Goal: Task Accomplishment & Management: Complete application form

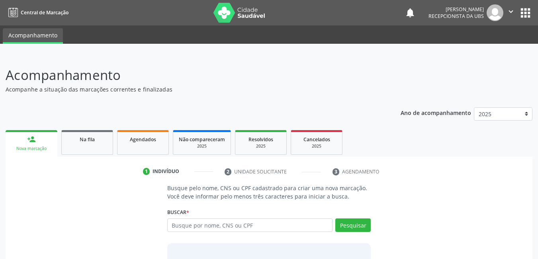
click at [357, 103] on div "Ano de acompanhamento 2025 person_add Nova marcação Na fila Agendados Não compa…" at bounding box center [269, 207] width 527 height 211
click at [289, 231] on input "text" at bounding box center [250, 226] width 166 height 14
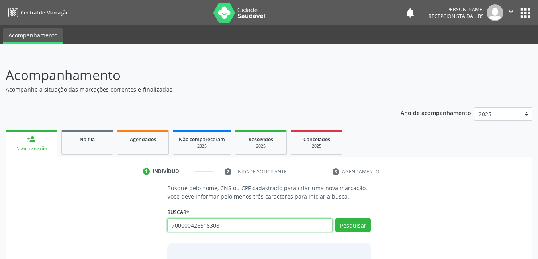
type input "700000426516308"
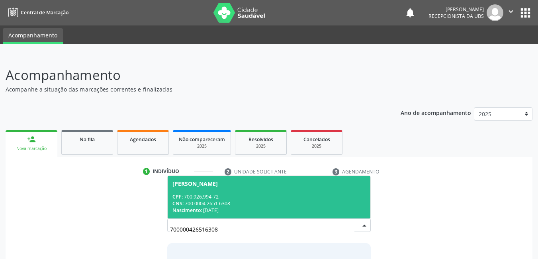
click at [272, 213] on div "Nascimento: 21/05/1970" at bounding box center [268, 210] width 193 height 7
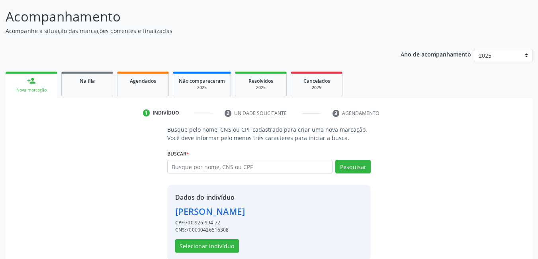
scroll to position [59, 0]
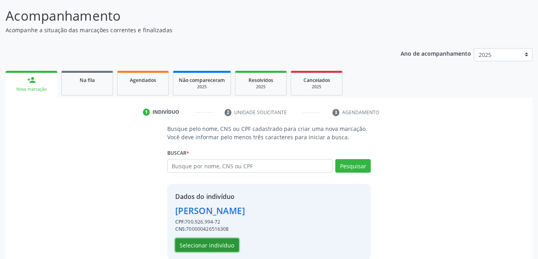
click at [203, 244] on button "Selecionar indivíduo" at bounding box center [207, 245] width 64 height 14
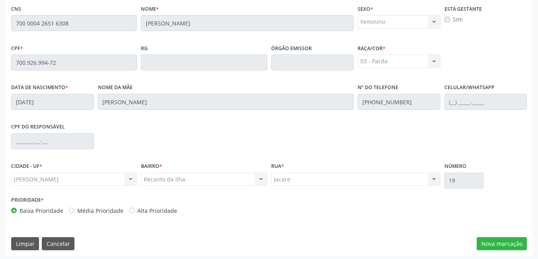
scroll to position [207, 0]
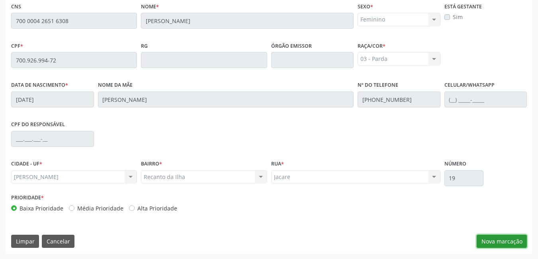
click at [502, 237] on button "Nova marcação" at bounding box center [502, 242] width 50 height 14
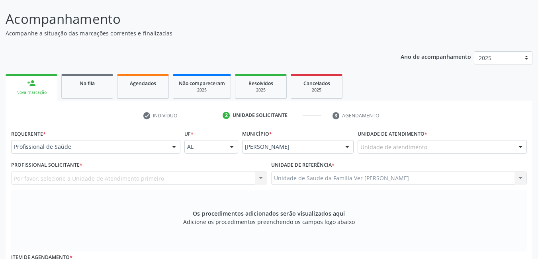
scroll to position [55, 0]
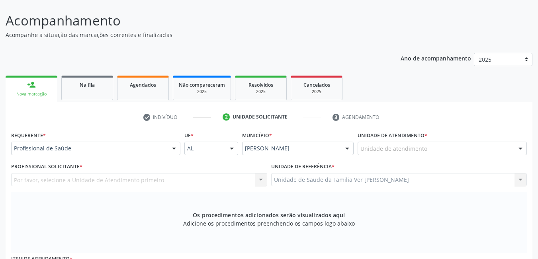
click at [491, 150] on div "Unidade de atendimento" at bounding box center [442, 149] width 169 height 14
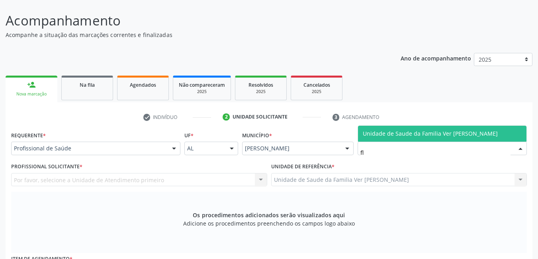
type input "fla"
click at [483, 137] on span "Unidade de Saude da Familia Ver [PERSON_NAME]" at bounding box center [430, 134] width 135 height 8
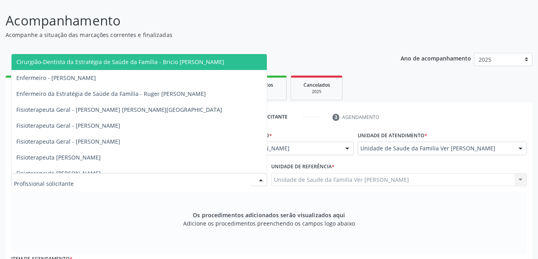
click at [202, 180] on div at bounding box center [139, 180] width 256 height 14
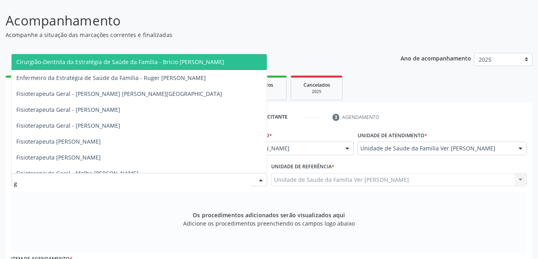
type input "gu"
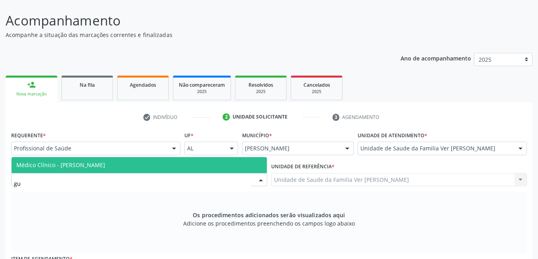
click at [190, 166] on span "Médico Clínico - [PERSON_NAME]" at bounding box center [139, 165] width 255 height 16
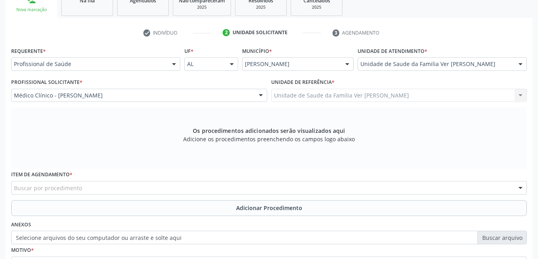
scroll to position [142, 0]
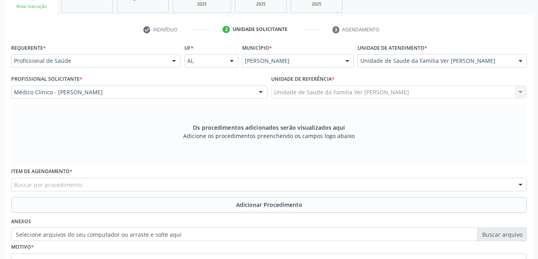
click at [149, 186] on div "Buscar por procedimento" at bounding box center [269, 185] width 516 height 14
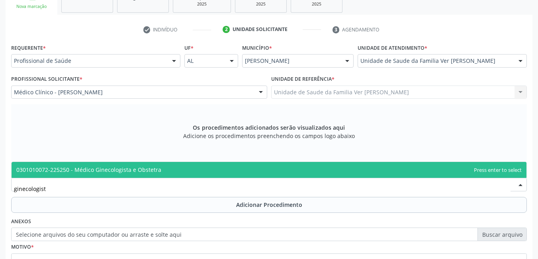
type input "ginecologista"
click at [161, 169] on span "0301010072-225250 - Médico Ginecologista e Obstetra" at bounding box center [269, 170] width 515 height 16
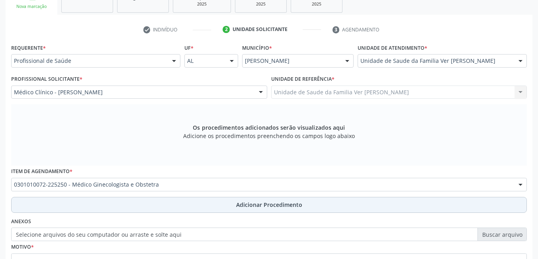
click at [174, 202] on button "Adicionar Procedimento" at bounding box center [269, 205] width 516 height 16
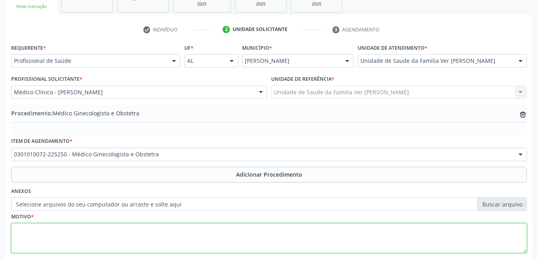
click at [146, 235] on textarea at bounding box center [269, 238] width 516 height 30
type textarea "não a justificativa"
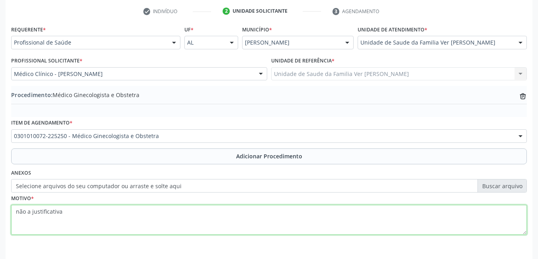
scroll to position [189, 0]
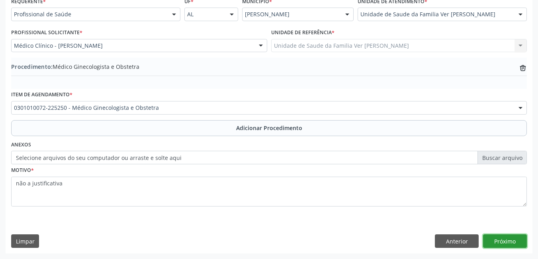
click at [493, 243] on button "Próximo" at bounding box center [505, 242] width 44 height 14
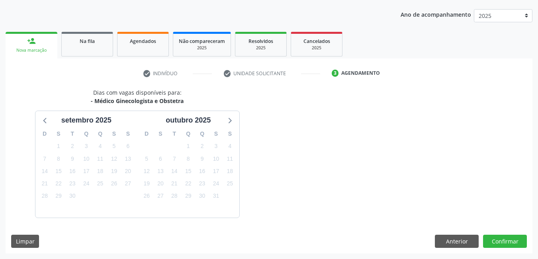
scroll to position [122, 0]
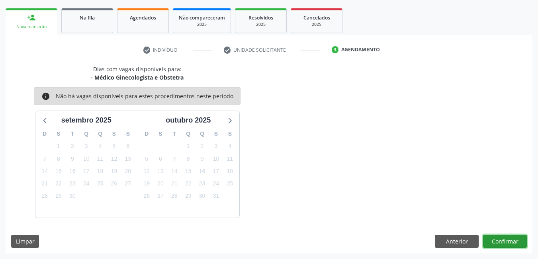
click at [493, 243] on button "Confirmar" at bounding box center [505, 242] width 44 height 14
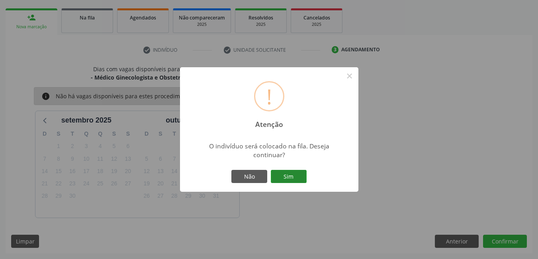
click at [295, 180] on button "Sim" at bounding box center [289, 177] width 36 height 14
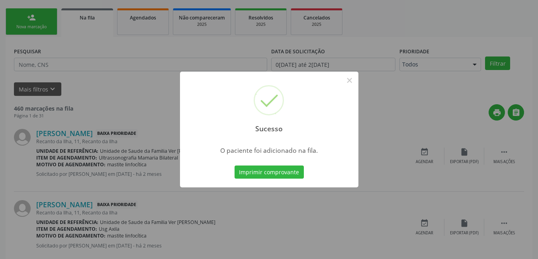
scroll to position [15, 0]
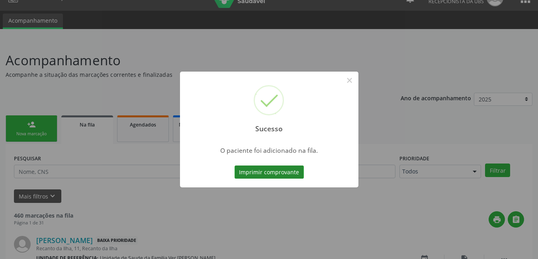
click at [290, 174] on button "Imprimir comprovante" at bounding box center [269, 173] width 69 height 14
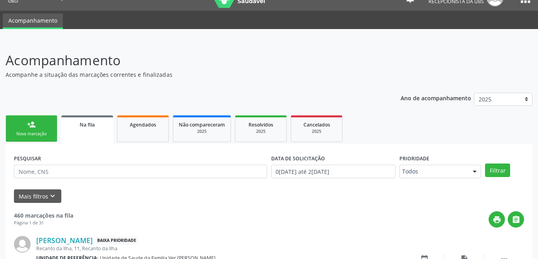
click at [42, 132] on div "Nova marcação" at bounding box center [32, 134] width 40 height 6
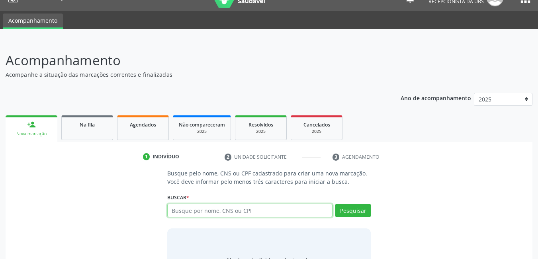
click at [265, 211] on input "text" at bounding box center [250, 211] width 166 height 14
type input "708704181516494"
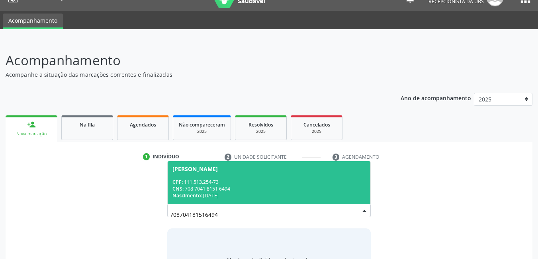
click at [261, 196] on div "Nascimento: 15/08/2009" at bounding box center [268, 195] width 193 height 7
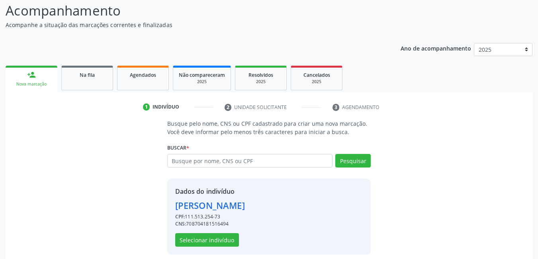
scroll to position [71, 0]
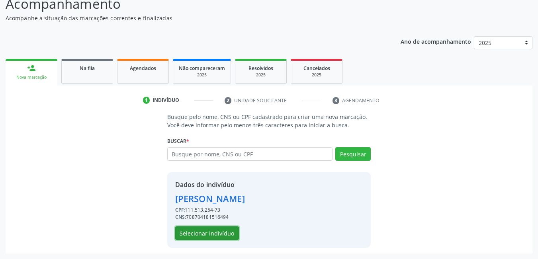
click at [219, 234] on button "Selecionar indivíduo" at bounding box center [207, 234] width 64 height 14
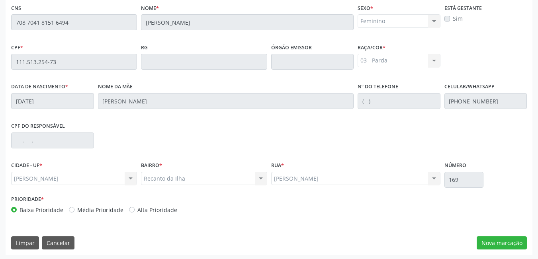
scroll to position [207, 0]
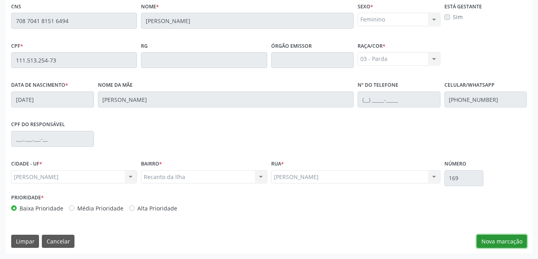
click at [518, 236] on button "Nova marcação" at bounding box center [502, 242] width 50 height 14
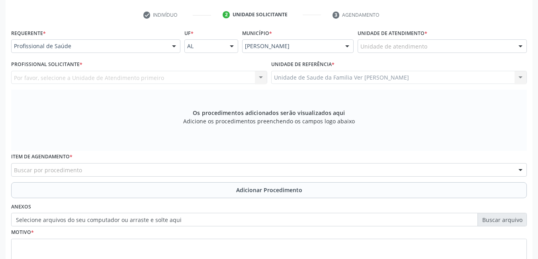
scroll to position [155, 0]
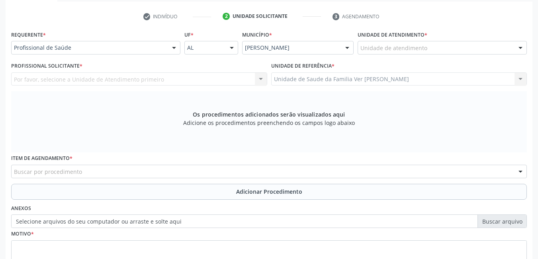
click at [457, 39] on div "Unidade de atendimento * Unidade de atendimento Aeronave Baron 58 Aeronave Cess…" at bounding box center [442, 41] width 169 height 25
click at [456, 44] on div "Unidade de atendimento" at bounding box center [442, 48] width 169 height 14
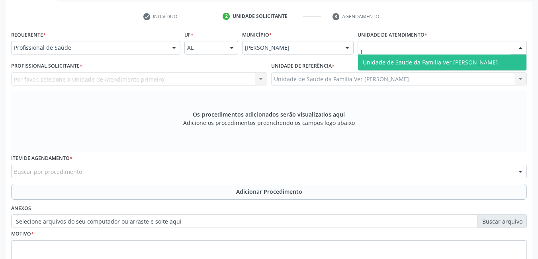
type input "fla"
click at [464, 62] on span "Unidade de Saude da Familia Ver [PERSON_NAME]" at bounding box center [430, 63] width 135 height 8
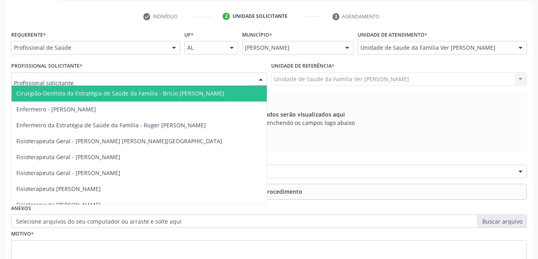
click at [237, 81] on div at bounding box center [139, 79] width 256 height 14
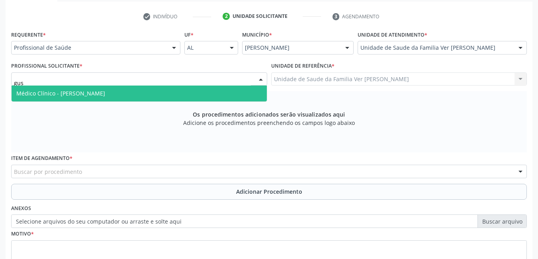
type input "gust"
click at [222, 98] on span "Médico Clínico - [PERSON_NAME]" at bounding box center [139, 94] width 255 height 16
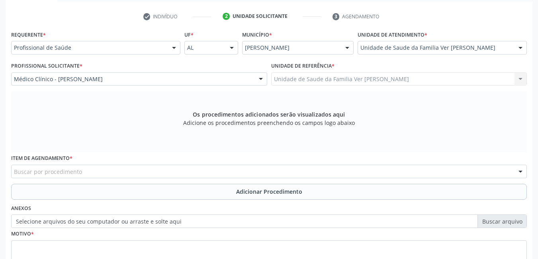
click at [112, 170] on div "Buscar por procedimento" at bounding box center [269, 172] width 516 height 14
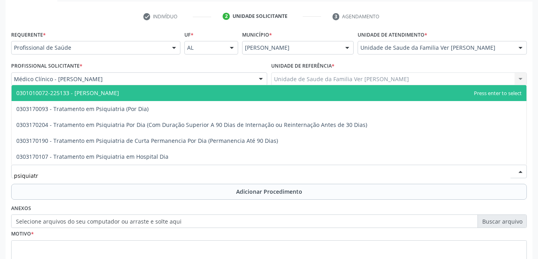
type input "psiquiatra"
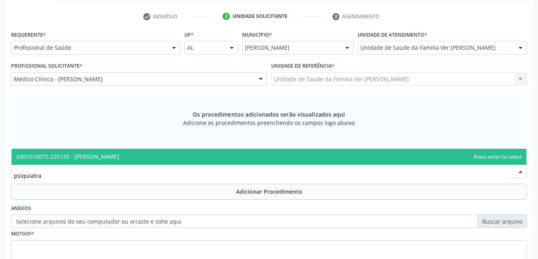
click at [135, 157] on span "0301010072-225133 - [PERSON_NAME]" at bounding box center [269, 157] width 515 height 16
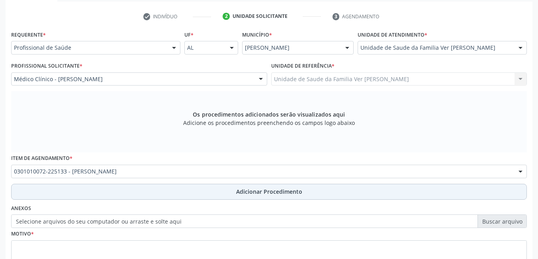
click at [133, 193] on button "Adicionar Procedimento" at bounding box center [269, 192] width 516 height 16
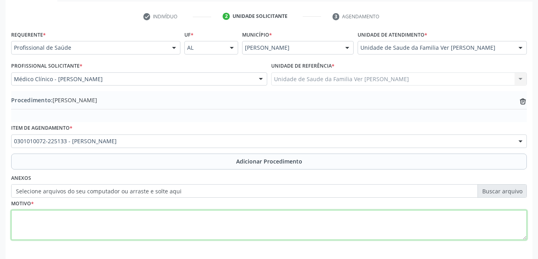
click at [115, 216] on textarea at bounding box center [269, 225] width 516 height 30
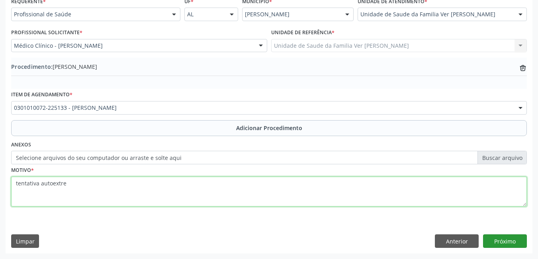
type textarea "tentativa autoextre"
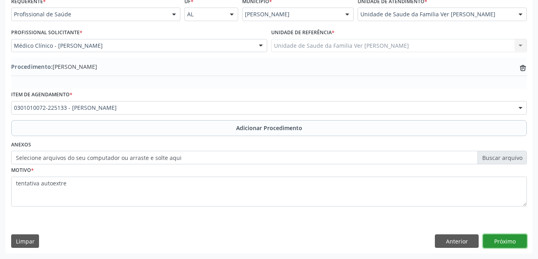
click at [511, 241] on button "Próximo" at bounding box center [505, 242] width 44 height 14
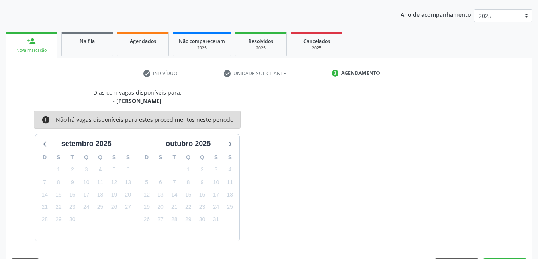
scroll to position [122, 0]
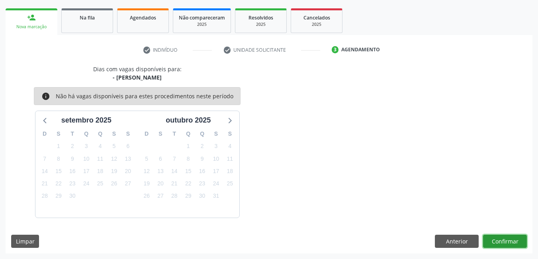
click at [514, 240] on button "Confirmar" at bounding box center [505, 242] width 44 height 14
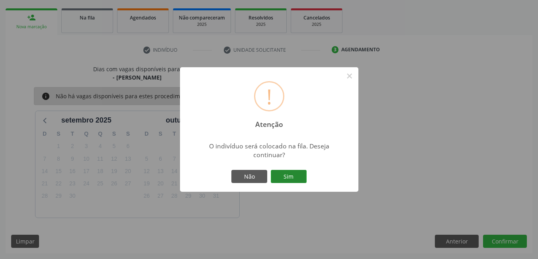
click at [292, 176] on button "Sim" at bounding box center [289, 177] width 36 height 14
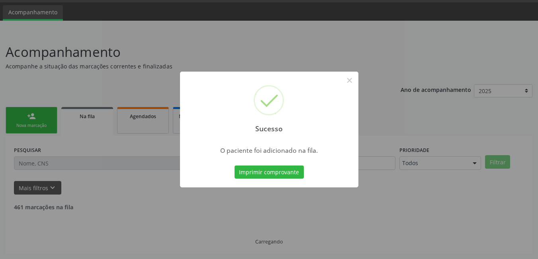
scroll to position [15, 0]
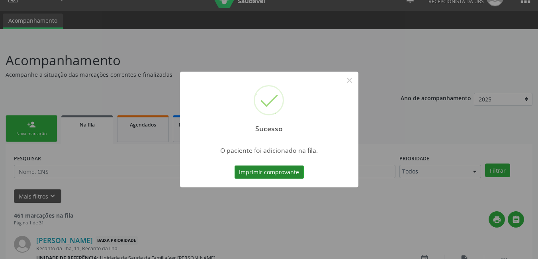
click at [294, 172] on button "Imprimir comprovante" at bounding box center [269, 173] width 69 height 14
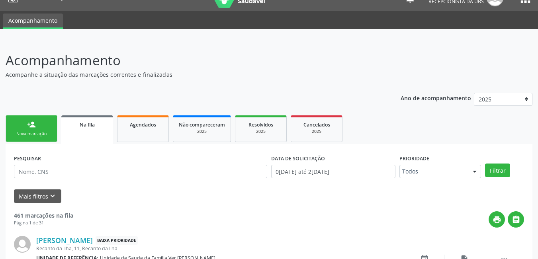
click at [33, 129] on link "person_add Nova marcação" at bounding box center [32, 128] width 52 height 27
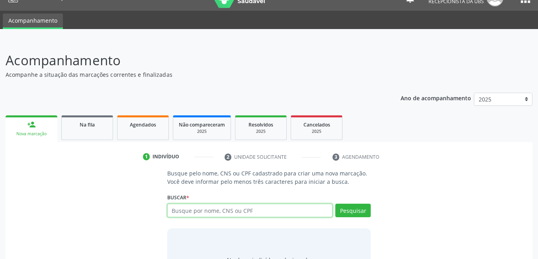
click at [225, 211] on input "text" at bounding box center [250, 211] width 166 height 14
type input "15123212493"
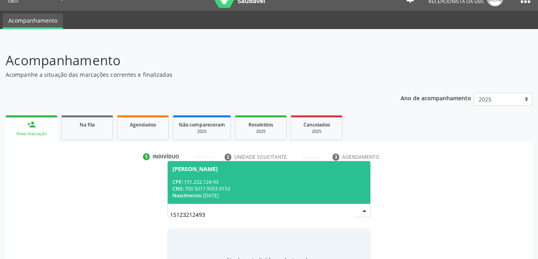
click at [224, 190] on div "CNS: 700 5017 9053 9153" at bounding box center [268, 189] width 193 height 7
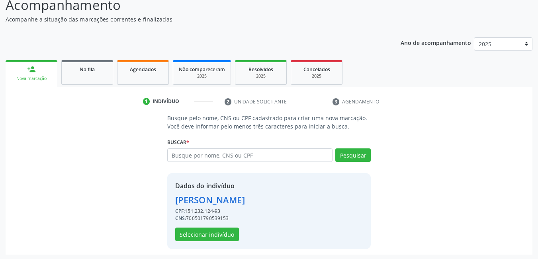
scroll to position [71, 0]
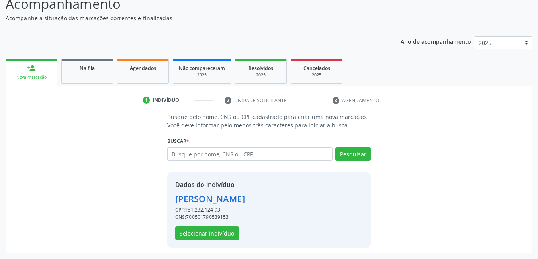
click at [331, 232] on div "Dados do indivíduo Marcos Aurélio Santos Silva CPF: 151.232.124-93 CNS: 7005017…" at bounding box center [269, 210] width 204 height 76
click at [209, 233] on button "Selecionar indivíduo" at bounding box center [207, 234] width 64 height 14
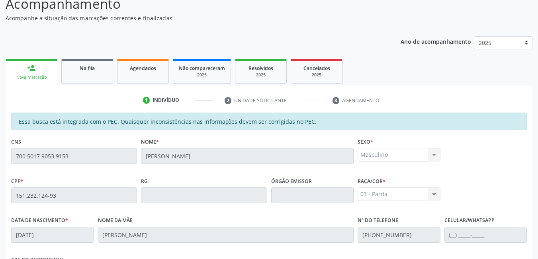
click at [321, 225] on div "Nome da mãe Maria Tatiana da Silva Santos" at bounding box center [226, 229] width 256 height 28
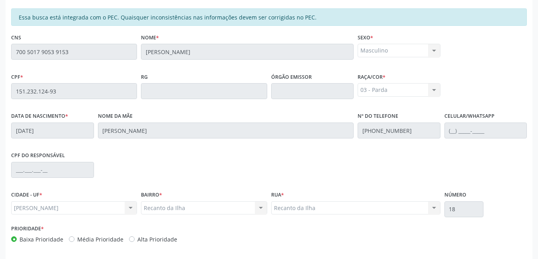
scroll to position [207, 0]
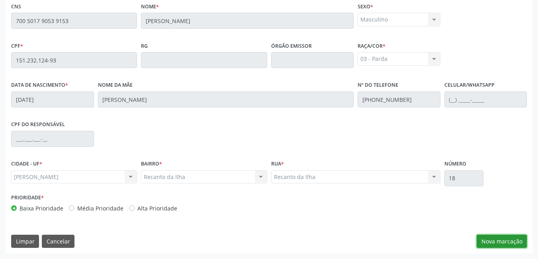
click at [512, 236] on button "Nova marcação" at bounding box center [502, 242] width 50 height 14
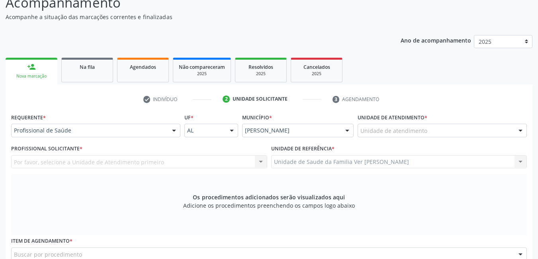
scroll to position [72, 0]
click at [496, 132] on div "Unidade de atendimento" at bounding box center [442, 132] width 169 height 14
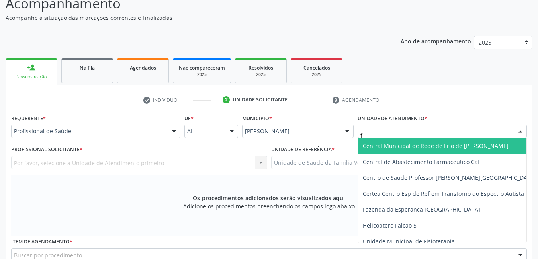
type input "fl"
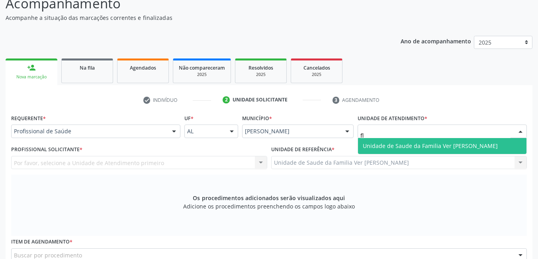
click at [419, 141] on span "Unidade de Saude da Familia Ver [PERSON_NAME]" at bounding box center [442, 146] width 168 height 16
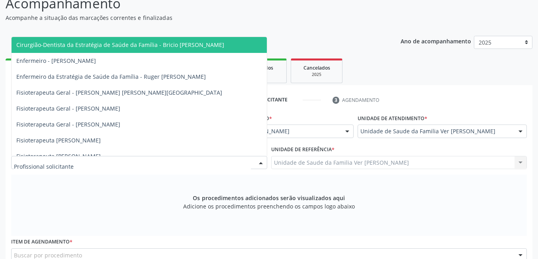
click at [203, 164] on div at bounding box center [139, 163] width 256 height 14
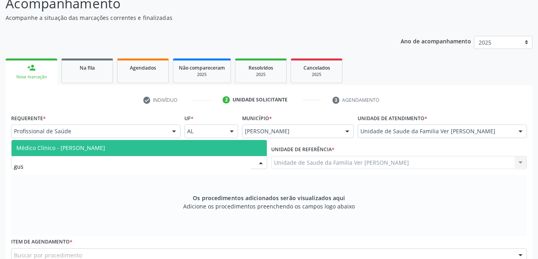
type input "gust"
click at [202, 150] on span "Médico Clínico - [PERSON_NAME]" at bounding box center [139, 148] width 255 height 16
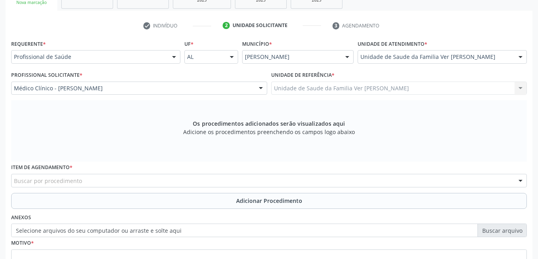
scroll to position [148, 0]
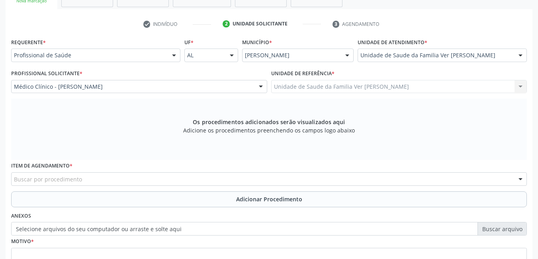
click at [174, 178] on div "Buscar por procedimento" at bounding box center [269, 179] width 516 height 14
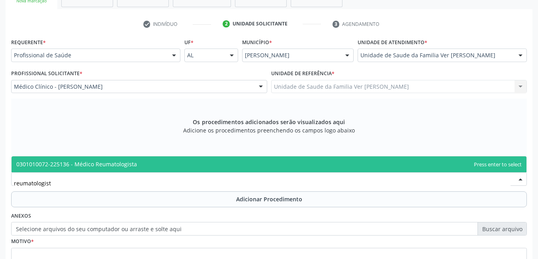
type input "reumatologista"
click at [180, 164] on span "0301010072-225136 - Médico Reumatologista" at bounding box center [269, 164] width 515 height 16
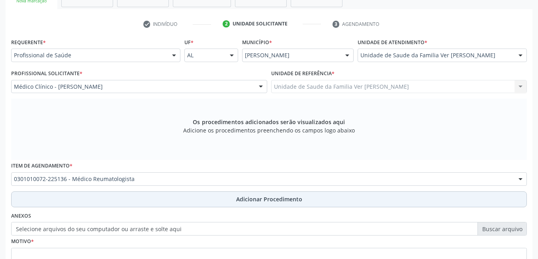
click at [224, 195] on button "Adicionar Procedimento" at bounding box center [269, 200] width 516 height 16
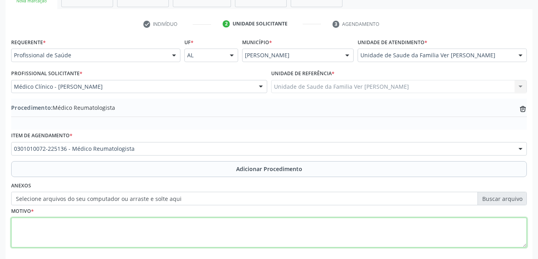
click at [157, 228] on textarea at bounding box center [269, 233] width 516 height 30
type textarea "a"
type textarea "aslo 800 o resto não estou conseguindo ler"
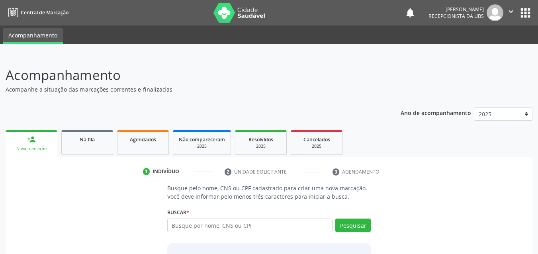
click at [260, 229] on input "text" at bounding box center [250, 226] width 166 height 14
type input "15123212493"
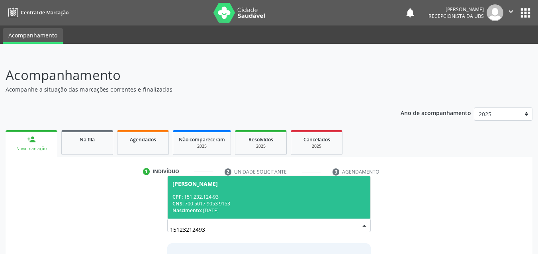
click at [297, 204] on div "CNS: 700 5017 9053 9153" at bounding box center [268, 203] width 193 height 7
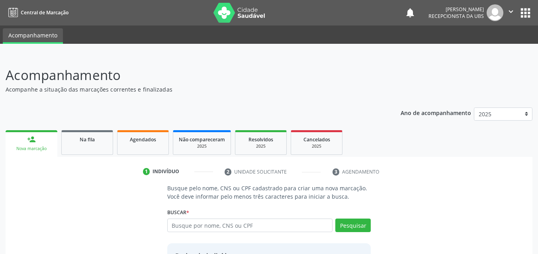
drag, startPoint x: 532, startPoint y: 154, endPoint x: 526, endPoint y: 159, distance: 6.8
click at [526, 159] on div "person_add Nova marcação Na fila Agendados Não compareceram 2025 Resolvidos 202…" at bounding box center [269, 226] width 527 height 197
click at [435, 152] on ul "person_add Nova marcação Na fila Agendados Não compareceram 2025 Resolvidos 202…" at bounding box center [269, 142] width 527 height 29
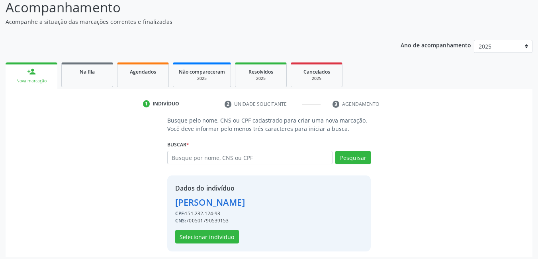
scroll to position [71, 0]
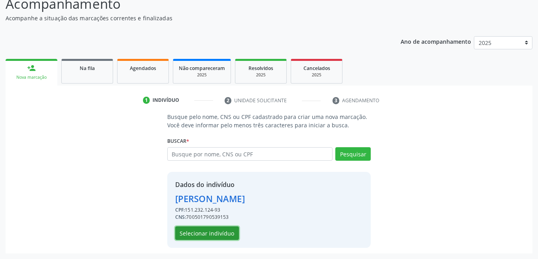
click at [188, 234] on button "Selecionar indivíduo" at bounding box center [207, 234] width 64 height 14
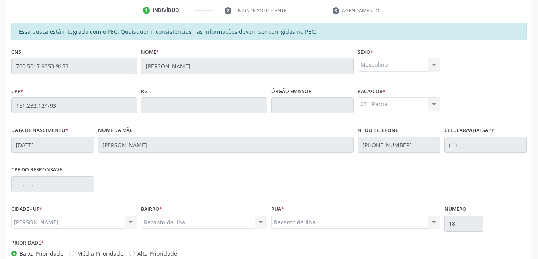
scroll to position [165, 0]
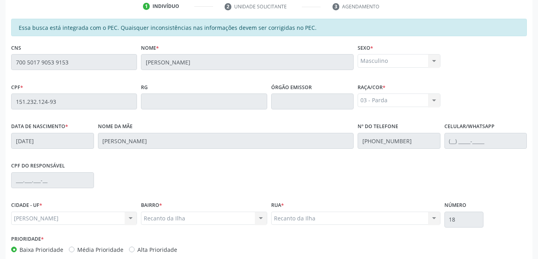
drag, startPoint x: 536, startPoint y: 159, endPoint x: 543, endPoint y: 197, distance: 38.9
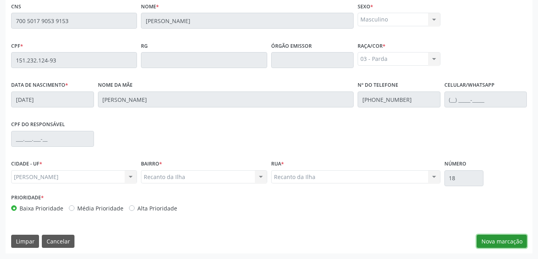
click at [523, 244] on button "Nova marcação" at bounding box center [502, 242] width 50 height 14
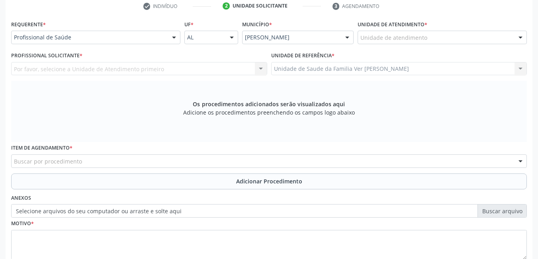
scroll to position [165, 0]
click at [455, 34] on div "Unidade de atendimento" at bounding box center [442, 38] width 169 height 14
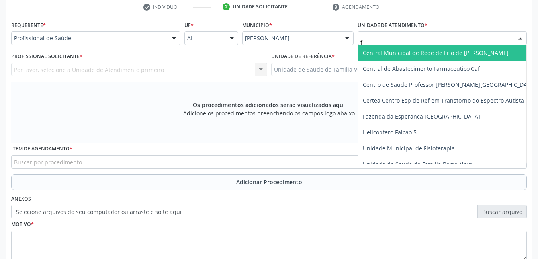
type input "fl"
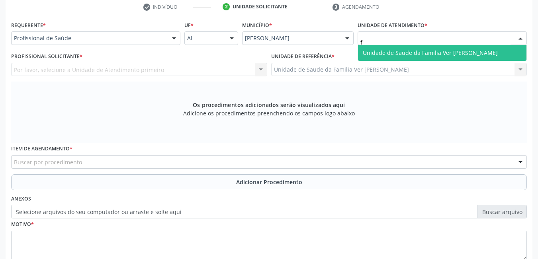
click at [430, 52] on span "Unidade de Saude da Familia Ver [PERSON_NAME]" at bounding box center [430, 53] width 135 height 8
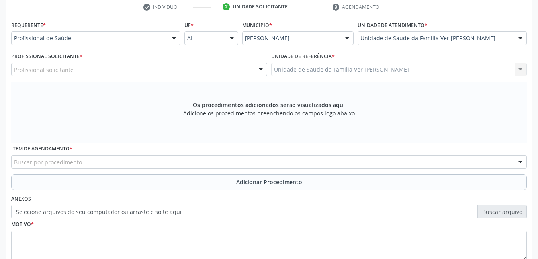
click at [191, 68] on div "Profissional solicitante" at bounding box center [139, 70] width 256 height 14
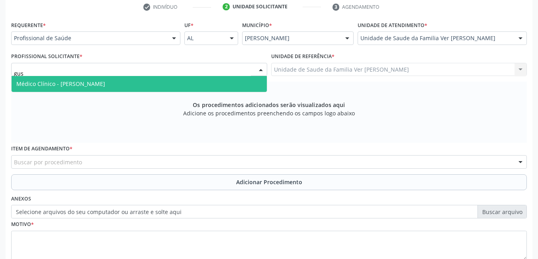
type input "gust"
click at [193, 79] on span "Médico Clínico - [PERSON_NAME]" at bounding box center [139, 84] width 255 height 16
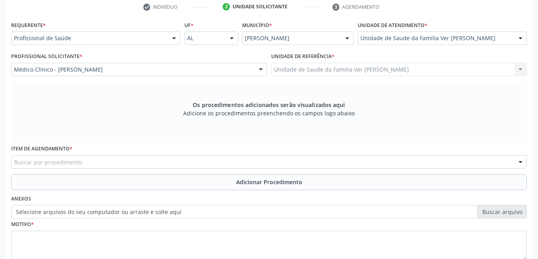
click at [166, 158] on div "Buscar por procedimento" at bounding box center [269, 162] width 516 height 14
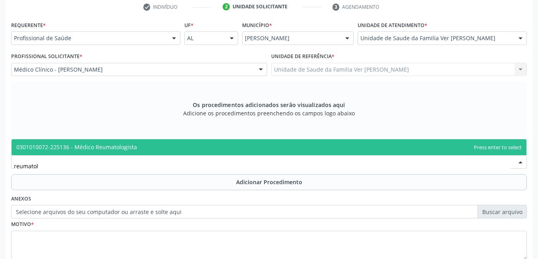
type input "reumatolo"
click at [181, 146] on span "0301010072-225136 - Médico Reumatologista" at bounding box center [269, 147] width 515 height 16
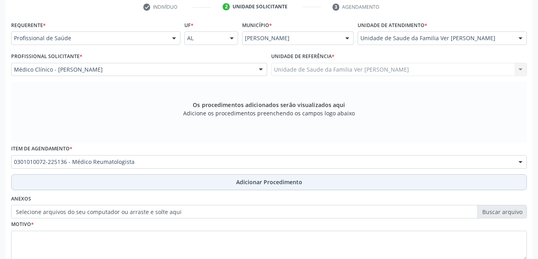
click at [179, 178] on button "Adicionar Procedimento" at bounding box center [269, 182] width 516 height 16
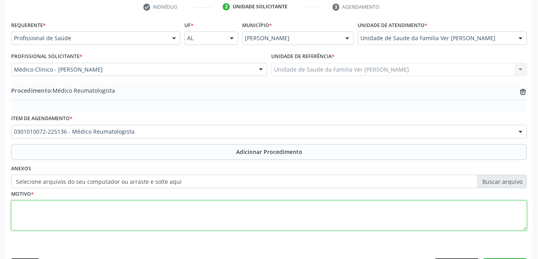
click at [139, 217] on textarea at bounding box center [269, 216] width 516 height 30
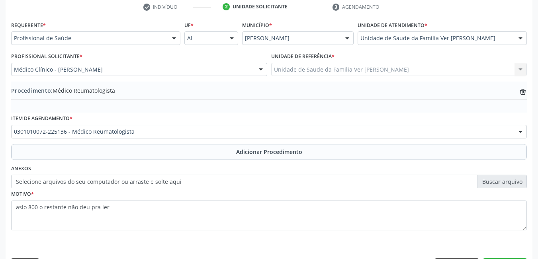
click at [261, 242] on div "Requerente * Profissional de Saúde Profissional de Saúde Paciente Nenhum result…" at bounding box center [269, 148] width 527 height 258
drag, startPoint x: 261, startPoint y: 242, endPoint x: 262, endPoint y: 254, distance: 12.0
click at [262, 254] on div "Requerente * Profissional de Saúde Profissional de Saúde Paciente Nenhum result…" at bounding box center [269, 148] width 527 height 258
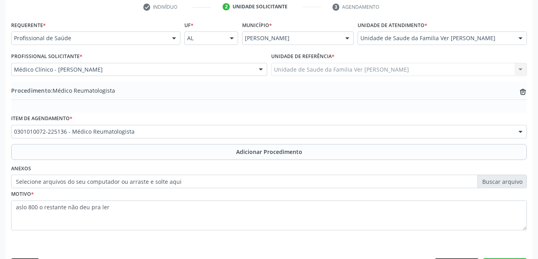
click at [262, 254] on div "Requerente * Profissional de Saúde Profissional de Saúde Paciente Nenhum result…" at bounding box center [269, 148] width 527 height 258
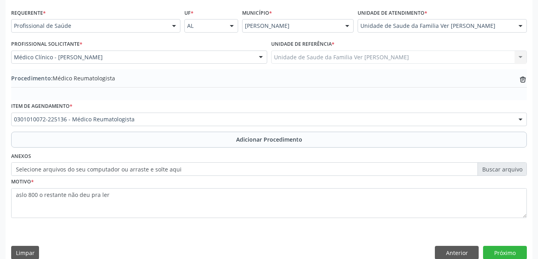
scroll to position [189, 0]
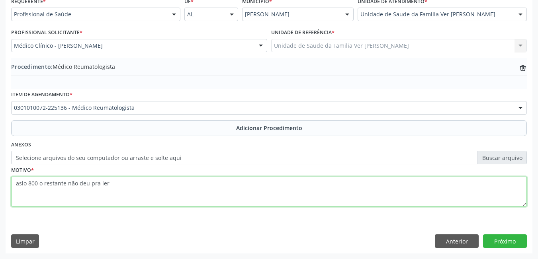
click at [37, 182] on textarea "aslo 800 o restante não deu pra ler" at bounding box center [269, 192] width 516 height 30
type textarea "aslo 800, o restante não deu pra ler"
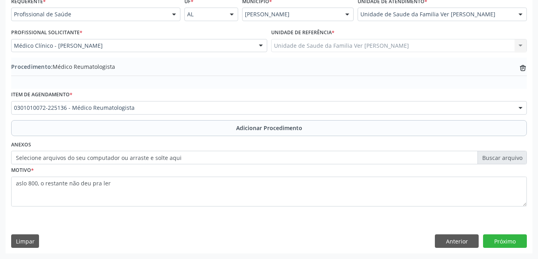
click at [516, 215] on div "Motivo * aslo 800, o restante não deu pra ler" at bounding box center [269, 190] width 520 height 53
click at [508, 236] on button "Próximo" at bounding box center [505, 242] width 44 height 14
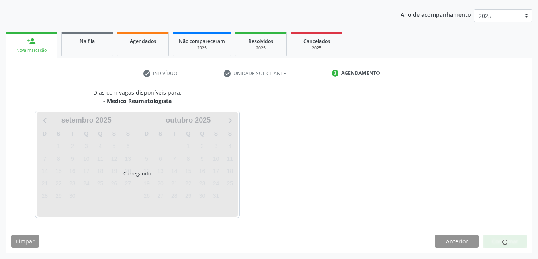
scroll to position [122, 0]
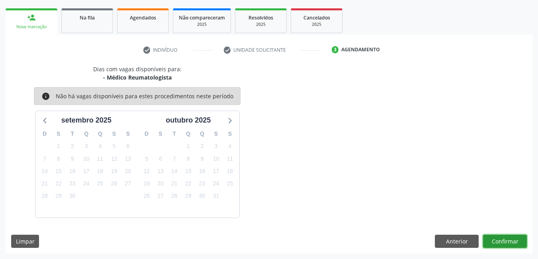
click at [508, 238] on button "Confirmar" at bounding box center [505, 242] width 44 height 14
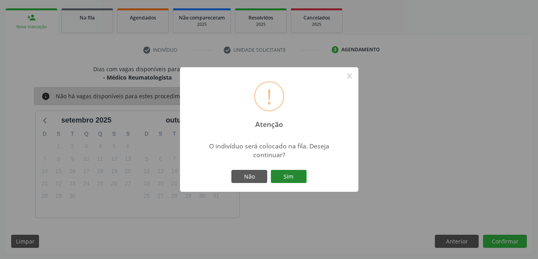
click at [296, 178] on button "Sim" at bounding box center [289, 177] width 36 height 14
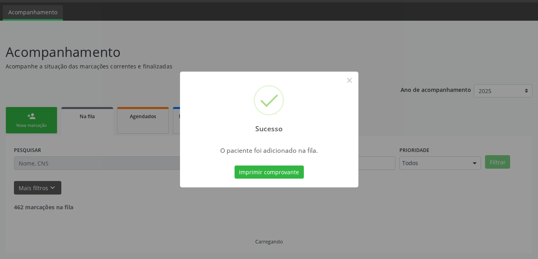
scroll to position [15, 0]
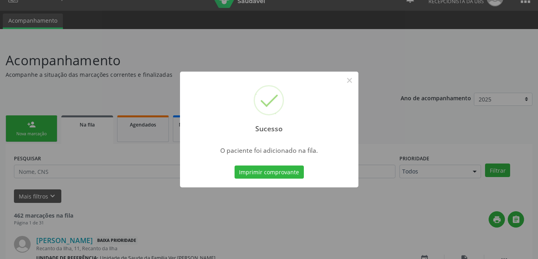
click at [296, 178] on button "Imprimir comprovante" at bounding box center [269, 173] width 69 height 14
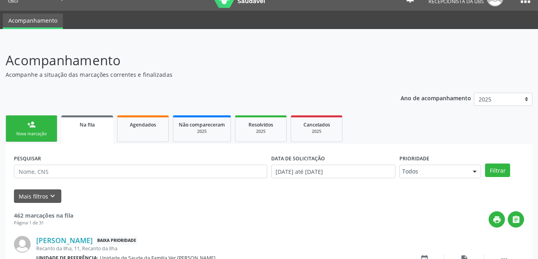
click at [47, 127] on link "person_add Nova marcação" at bounding box center [32, 128] width 52 height 27
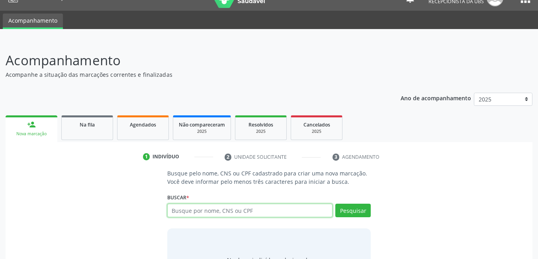
click at [287, 206] on input "text" at bounding box center [250, 211] width 166 height 14
click at [256, 211] on input "text" at bounding box center [250, 211] width 166 height 14
type input "ç"
type input "~"
type input "l"
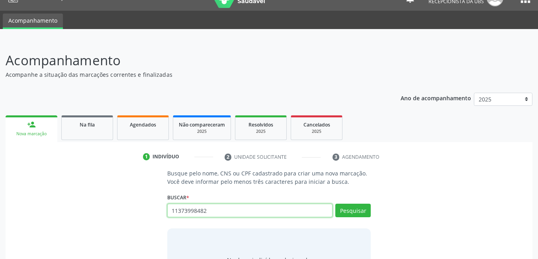
type input "11373998482"
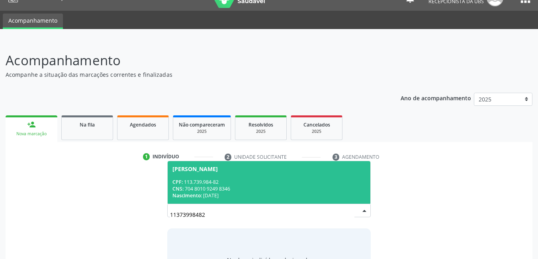
click at [285, 184] on div "CPF: 113.739.984-82" at bounding box center [268, 182] width 193 height 7
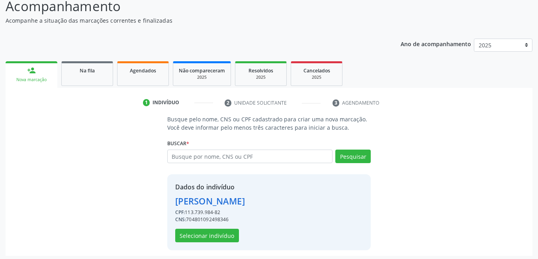
scroll to position [71, 0]
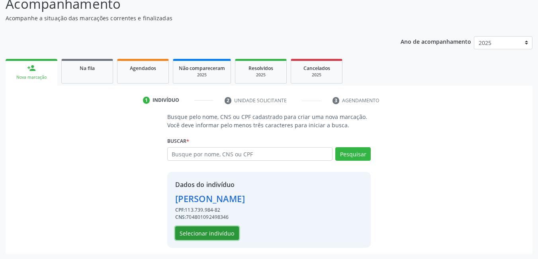
click at [229, 230] on button "Selecionar indivíduo" at bounding box center [207, 234] width 64 height 14
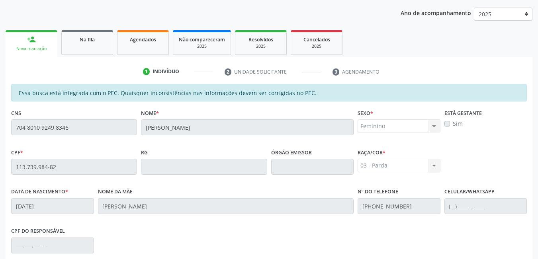
scroll to position [101, 0]
drag, startPoint x: 537, startPoint y: 148, endPoint x: 525, endPoint y: 157, distance: 14.5
click at [525, 157] on div "Acompanhamento Acompanhe a situação das marcações correntes e finalizadas Relat…" at bounding box center [269, 159] width 538 height 411
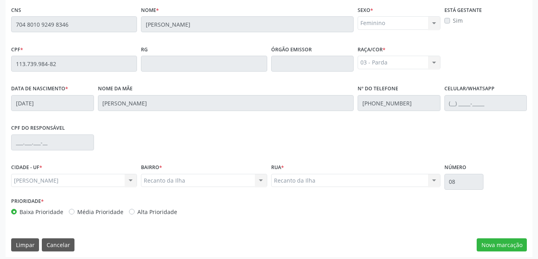
scroll to position [207, 0]
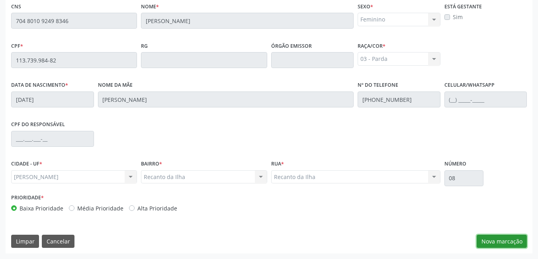
click at [503, 236] on button "Nova marcação" at bounding box center [502, 242] width 50 height 14
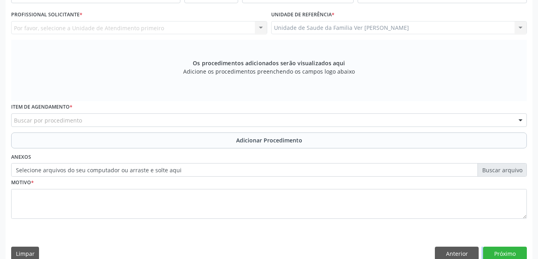
click at [503, 236] on div "Requerente * Profissional de Saúde Profissional de Saúde Paciente Nenhum result…" at bounding box center [269, 121] width 527 height 288
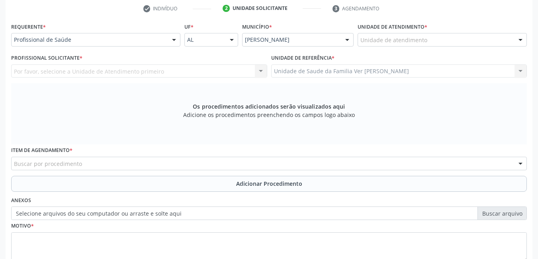
scroll to position [162, 0]
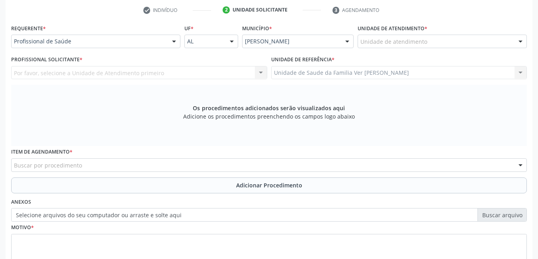
click at [453, 38] on div "Unidade de atendimento" at bounding box center [442, 42] width 169 height 14
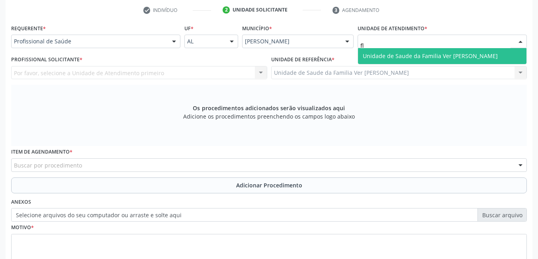
type input "fla"
click at [441, 55] on span "Unidade de Saude da Familia Ver [PERSON_NAME]" at bounding box center [430, 56] width 135 height 8
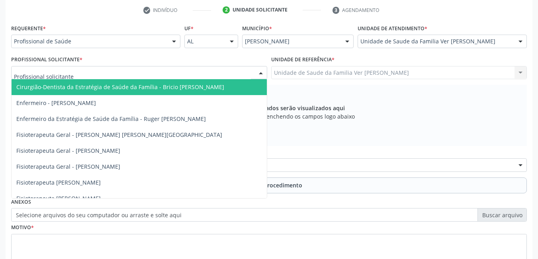
click at [242, 72] on div at bounding box center [139, 73] width 256 height 14
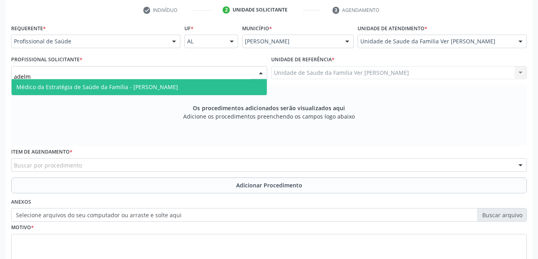
type input "adelmo"
click at [242, 90] on span "Médico da Estratégia de Saúde da Família - [PERSON_NAME]" at bounding box center [139, 87] width 255 height 16
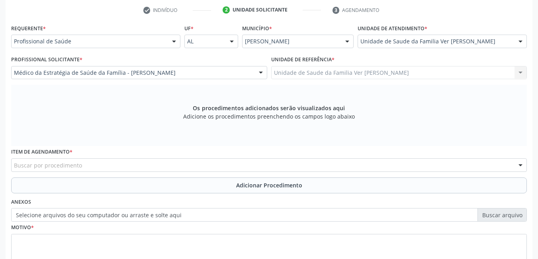
click at [154, 164] on div "Buscar por procedimento" at bounding box center [269, 165] width 516 height 14
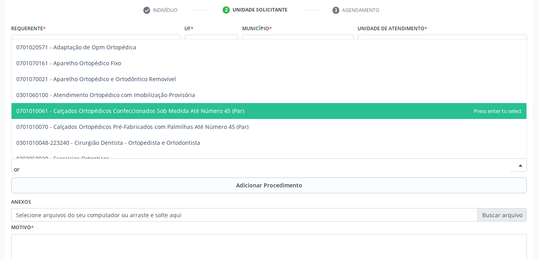
type input "o"
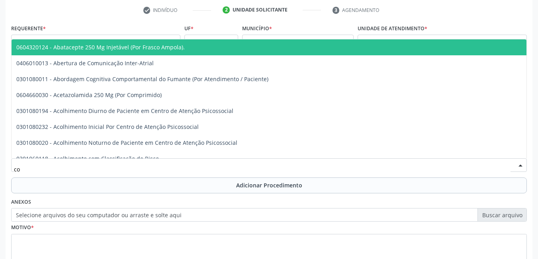
type input "c"
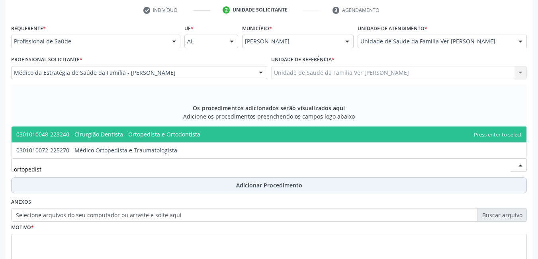
type input "ortopedista"
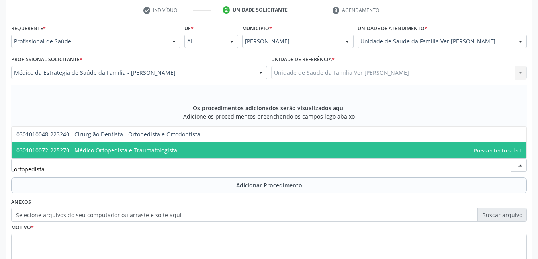
click at [211, 152] on span "0301010072-225270 - Médico Ortopedista e Traumatologista" at bounding box center [269, 151] width 515 height 16
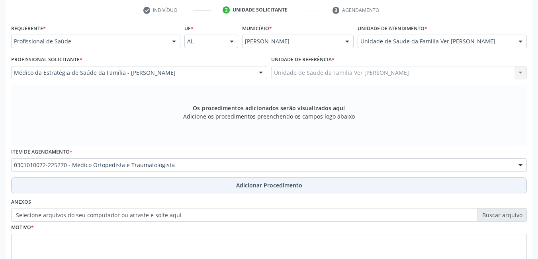
click at [197, 184] on button "Adicionar Procedimento" at bounding box center [269, 186] width 516 height 16
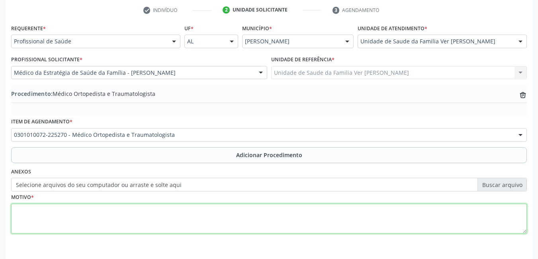
click at [141, 219] on textarea at bounding box center [269, 219] width 516 height 30
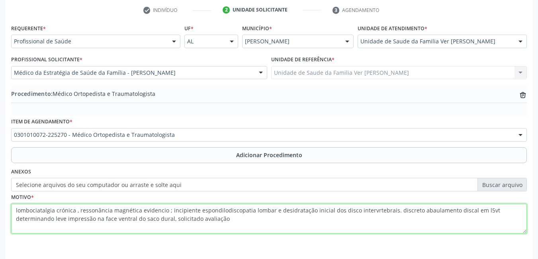
type textarea "lombociatalgia crónica , ressonância magnética evidencio ; incipiente espondilo…"
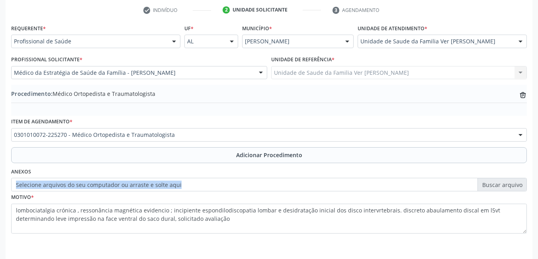
drag, startPoint x: 404, startPoint y: 176, endPoint x: 404, endPoint y: 180, distance: 4.8
click at [404, 180] on div "Anexos Selecione arquivos do seu computador ou arraste e solte aqui" at bounding box center [269, 178] width 520 height 25
click at [404, 180] on label "Selecione arquivos do seu computador ou arraste e solte aqui" at bounding box center [269, 185] width 516 height 14
click at [404, 180] on input "Selecione arquivos do seu computador ou arraste e solte aqui" at bounding box center [269, 185] width 516 height 14
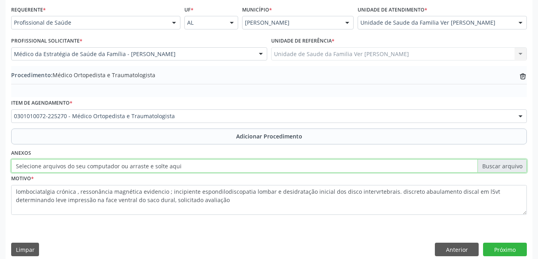
scroll to position [189, 0]
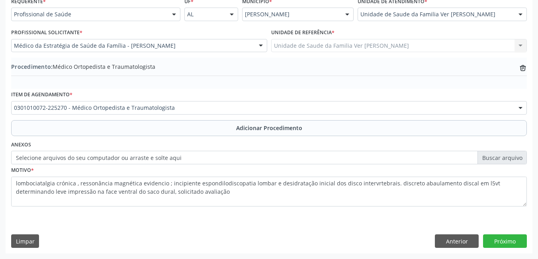
click at [495, 250] on div "Requerente * Profissional de Saúde Profissional de Saúde Paciente Nenhum result…" at bounding box center [269, 124] width 527 height 258
click at [498, 248] on button "Próximo" at bounding box center [505, 242] width 44 height 14
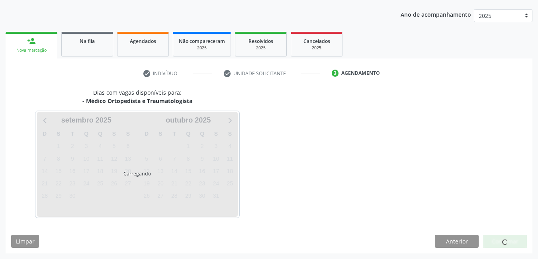
scroll to position [122, 0]
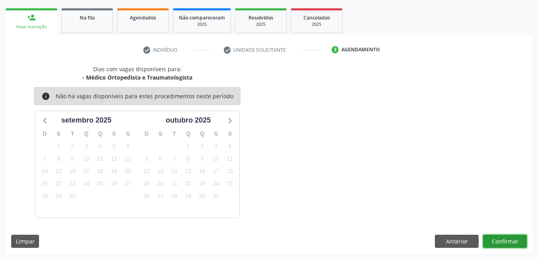
click at [498, 248] on button "Confirmar" at bounding box center [505, 242] width 44 height 14
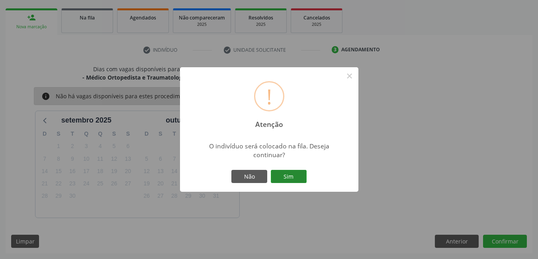
click at [297, 173] on button "Sim" at bounding box center [289, 177] width 36 height 14
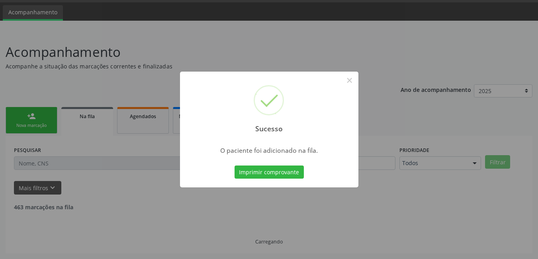
scroll to position [15, 0]
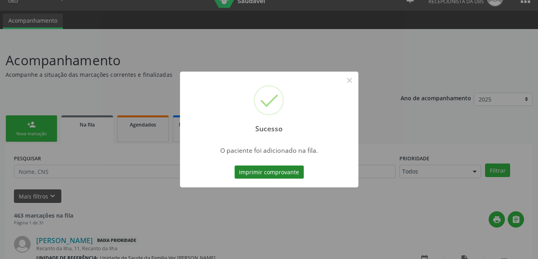
click at [292, 175] on button "Imprimir comprovante" at bounding box center [269, 173] width 69 height 14
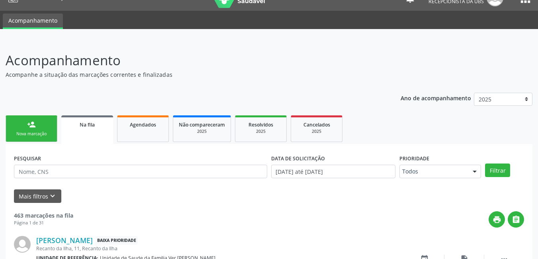
click at [36, 130] on link "person_add Nova marcação" at bounding box center [32, 128] width 52 height 27
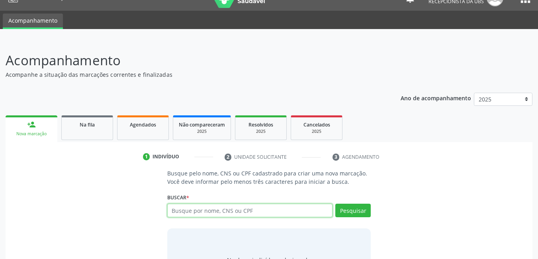
click at [215, 213] on input "text" at bounding box center [250, 211] width 166 height 14
type input "708108568741532"
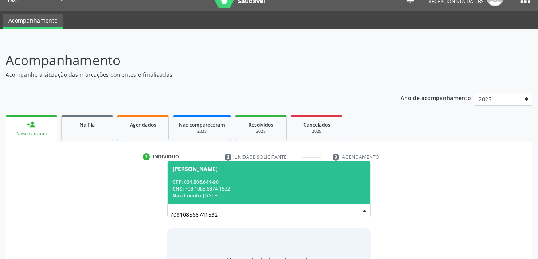
click at [221, 186] on div "CNS: 708 1085 6874 1532" at bounding box center [268, 189] width 193 height 7
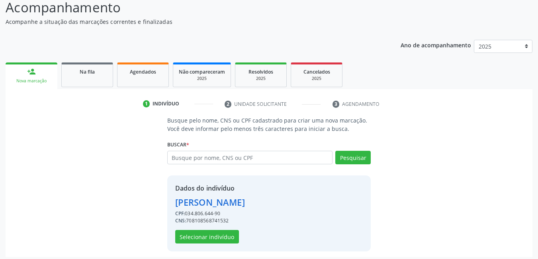
scroll to position [68, 0]
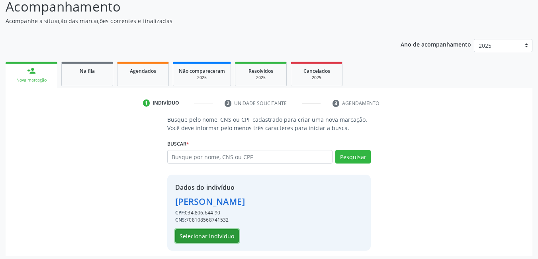
click at [207, 237] on button "Selecionar indivíduo" at bounding box center [207, 236] width 64 height 14
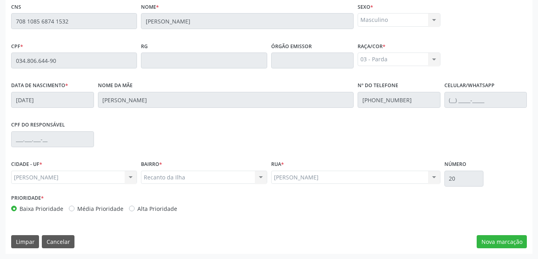
scroll to position [207, 0]
click at [505, 238] on button "Nova marcação" at bounding box center [502, 242] width 50 height 14
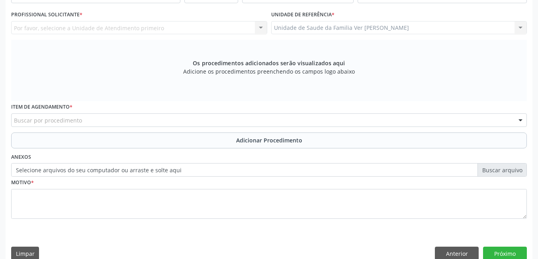
scroll to position [0, 0]
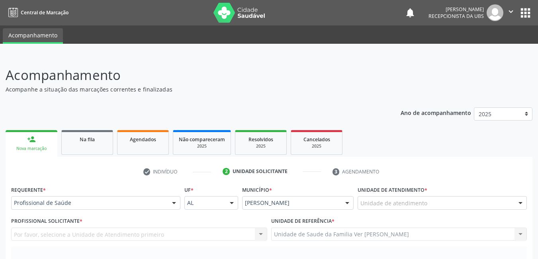
click at [413, 238] on div "Unidade de Saude da Familia Ver [PERSON_NAME] Unidade de Saude da Familia Ver […" at bounding box center [399, 235] width 256 height 14
click at [426, 203] on div "Unidade de atendimento" at bounding box center [442, 203] width 169 height 14
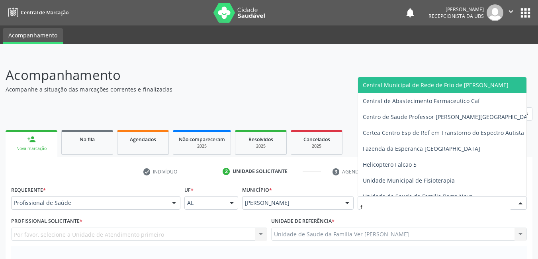
type input "fl"
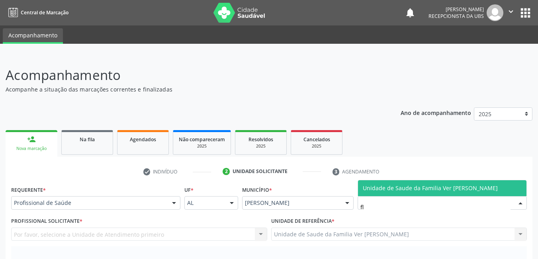
click at [457, 192] on span "Unidade de Saude da Familia Ver [PERSON_NAME]" at bounding box center [430, 188] width 135 height 8
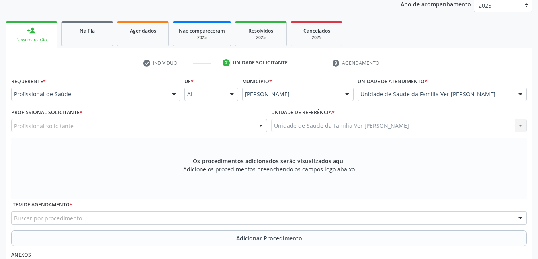
scroll to position [109, 0]
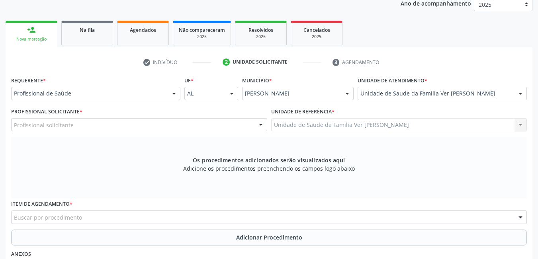
click at [403, 168] on div "Os procedimentos adicionados serão visualizados aqui Adicione os procedimentos …" at bounding box center [269, 167] width 516 height 61
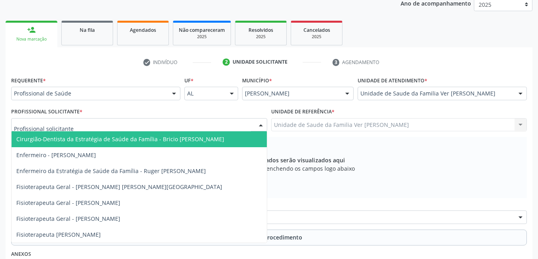
click at [171, 124] on div at bounding box center [139, 125] width 256 height 14
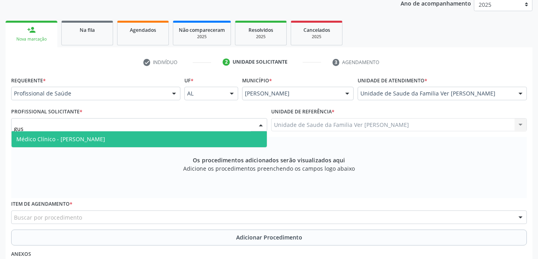
type input "gust"
click at [176, 139] on span "Médico Clínico - [PERSON_NAME]" at bounding box center [139, 139] width 255 height 16
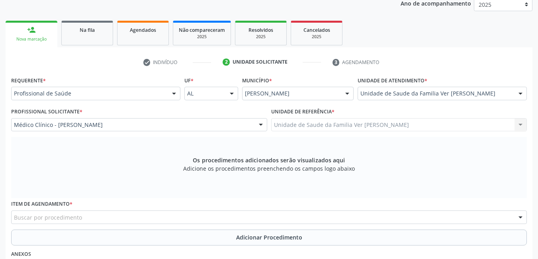
click at [192, 219] on div "Buscar por procedimento" at bounding box center [269, 218] width 516 height 14
type input "p"
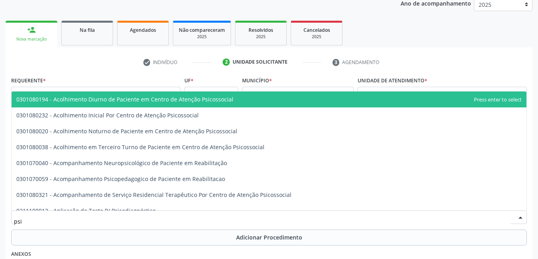
type input "psiq"
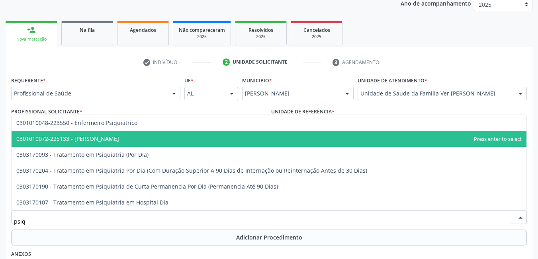
click at [232, 144] on span "0301010072-225133 - [PERSON_NAME]" at bounding box center [269, 139] width 515 height 16
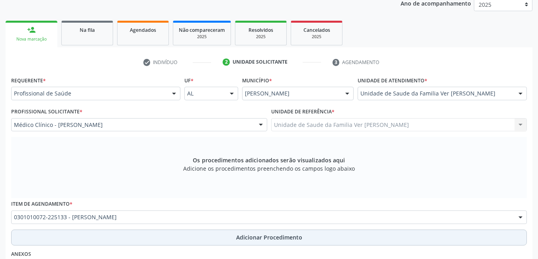
click at [192, 236] on button "Adicionar Procedimento" at bounding box center [269, 238] width 516 height 16
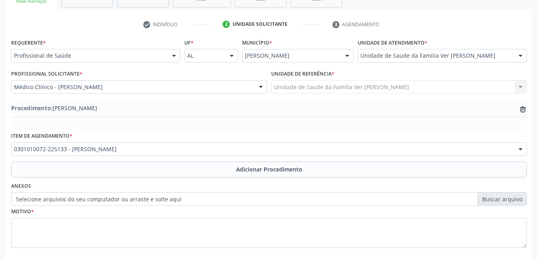
scroll to position [149, 0]
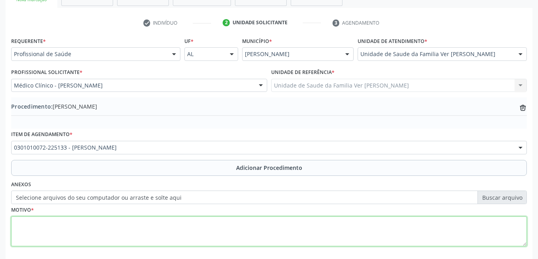
click at [158, 226] on textarea at bounding box center [269, 232] width 516 height 30
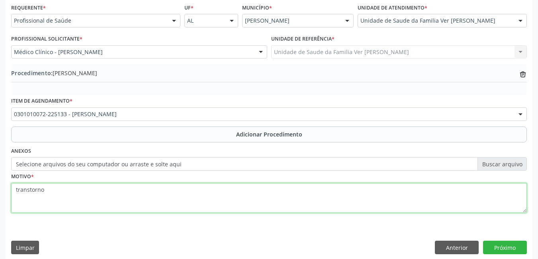
scroll to position [189, 0]
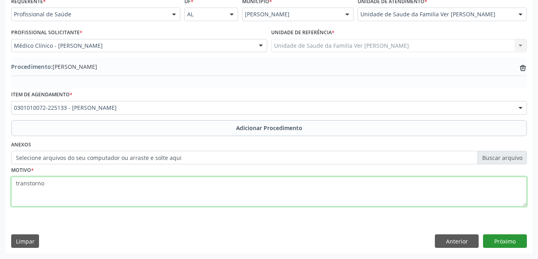
type textarea "transtorno"
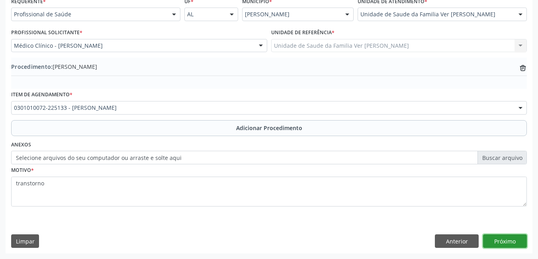
click at [494, 239] on button "Próximo" at bounding box center [505, 242] width 44 height 14
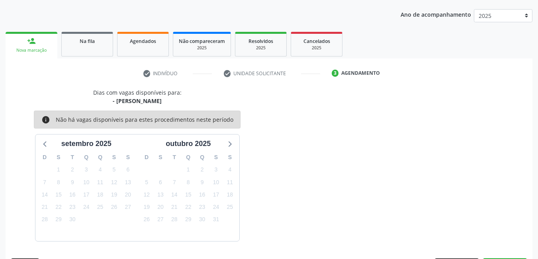
scroll to position [122, 0]
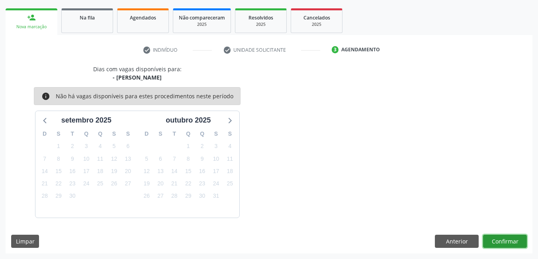
click at [494, 239] on button "Confirmar" at bounding box center [505, 242] width 44 height 14
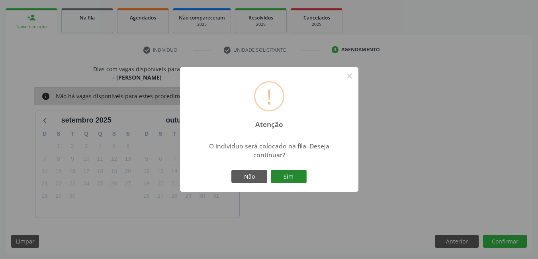
click at [297, 178] on button "Sim" at bounding box center [289, 177] width 36 height 14
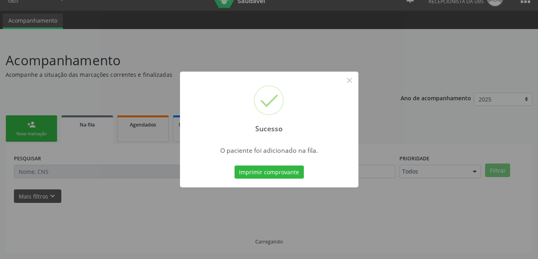
scroll to position [15, 0]
click at [297, 178] on button "Imprimir comprovante" at bounding box center [269, 173] width 69 height 14
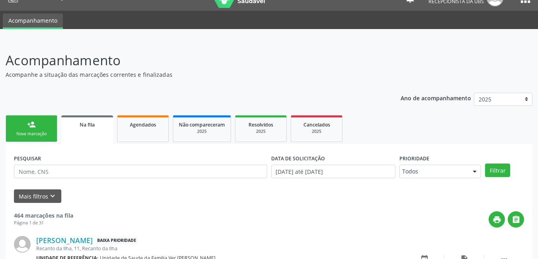
click at [43, 133] on div "Nova marcação" at bounding box center [32, 134] width 40 height 6
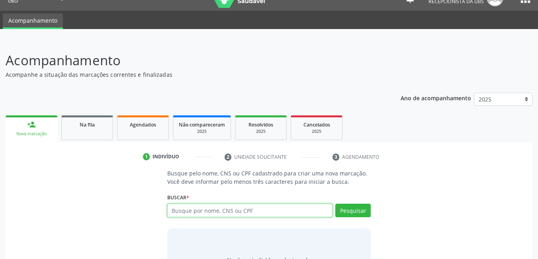
click at [218, 215] on input "text" at bounding box center [250, 211] width 166 height 14
type input "702909552753875"
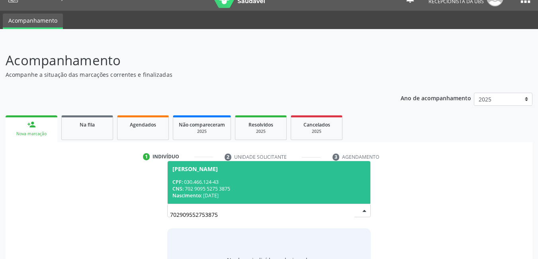
click at [223, 187] on div "CNS: 702 9095 5275 3875" at bounding box center [268, 189] width 193 height 7
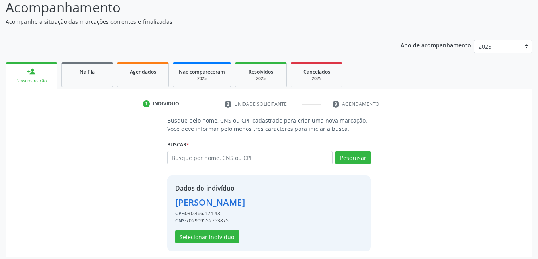
scroll to position [71, 0]
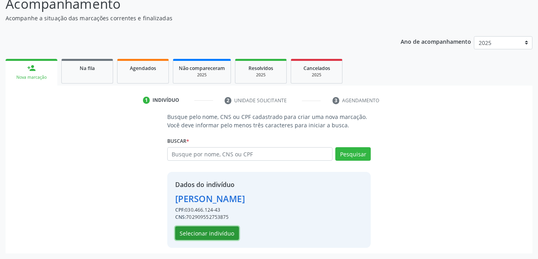
click at [233, 236] on button "Selecionar indivíduo" at bounding box center [207, 234] width 64 height 14
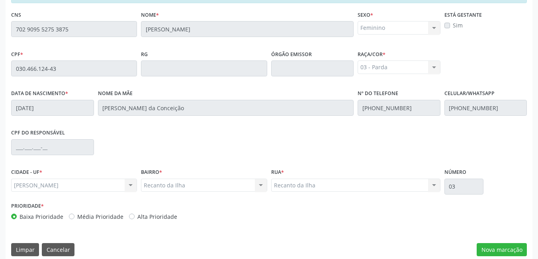
scroll to position [202, 0]
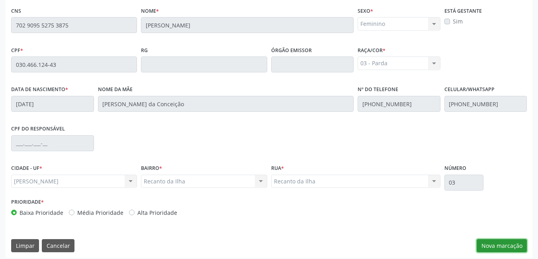
click at [502, 241] on button "Nova marcação" at bounding box center [502, 246] width 50 height 14
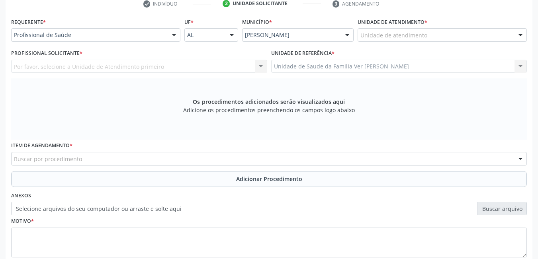
scroll to position [164, 0]
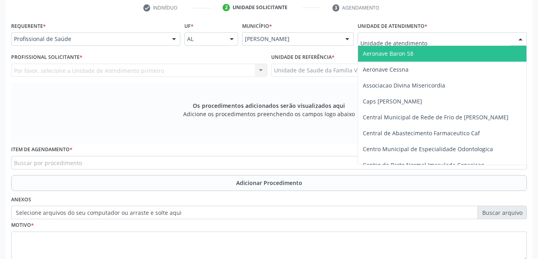
click at [464, 36] on div at bounding box center [442, 39] width 169 height 14
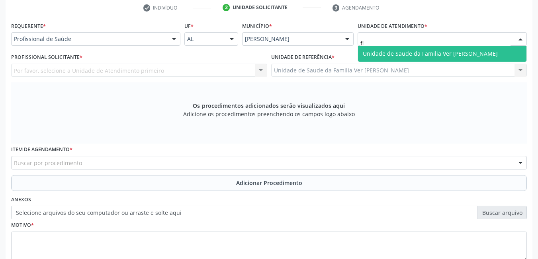
type input "fla"
click at [450, 50] on span "Unidade de Saude da Familia Ver [PERSON_NAME]" at bounding box center [430, 54] width 135 height 8
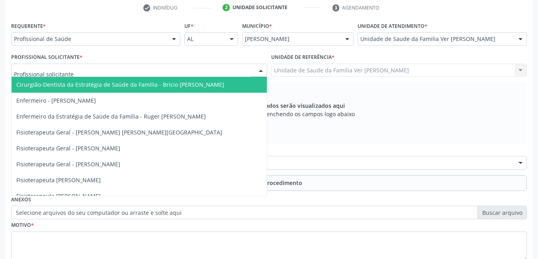
click at [236, 69] on div at bounding box center [139, 71] width 256 height 14
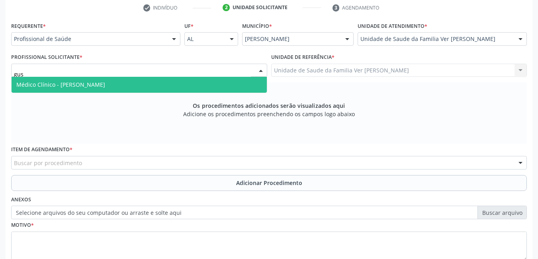
type input "gust"
click at [208, 83] on span "Médico Clínico - [PERSON_NAME]" at bounding box center [139, 85] width 255 height 16
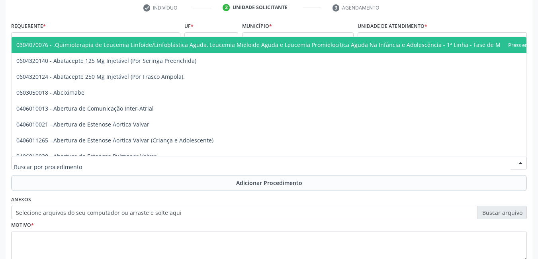
click at [170, 161] on div at bounding box center [269, 163] width 516 height 14
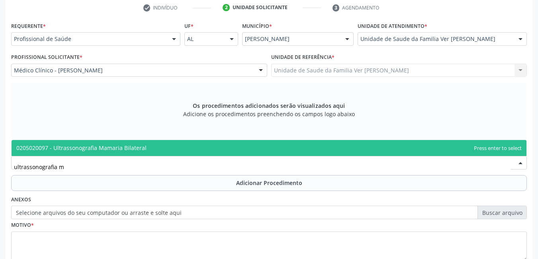
type input "ultrassonografia"
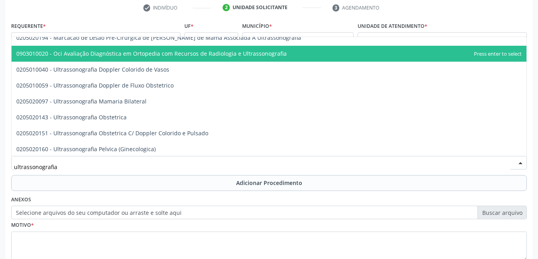
scroll to position [20, 0]
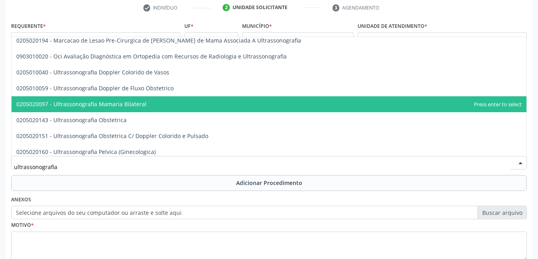
click at [242, 107] on span "0205020097 - Ultrassonografia Mamaria Bilateral" at bounding box center [269, 104] width 515 height 16
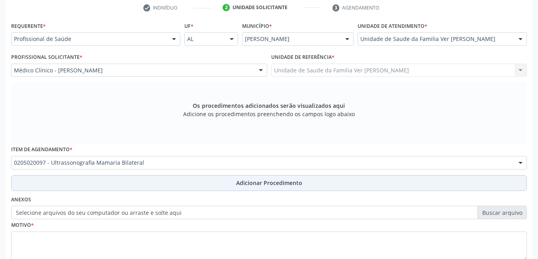
click at [211, 183] on button "Adicionar Procedimento" at bounding box center [269, 183] width 516 height 16
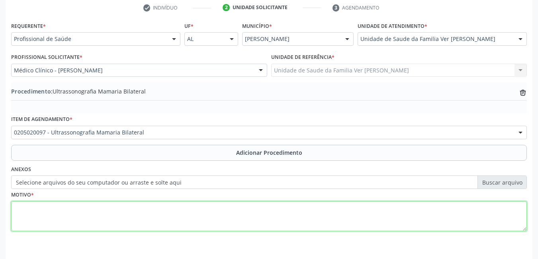
click at [133, 230] on textarea at bounding box center [269, 216] width 516 height 30
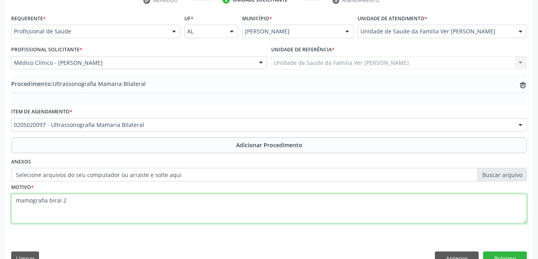
scroll to position [189, 0]
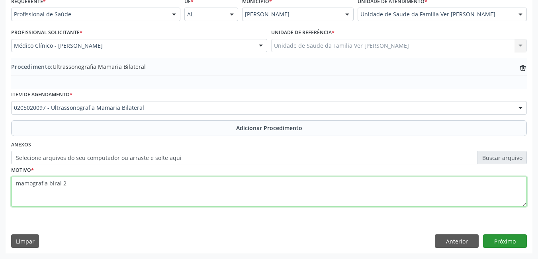
type textarea "mamografia biral 2"
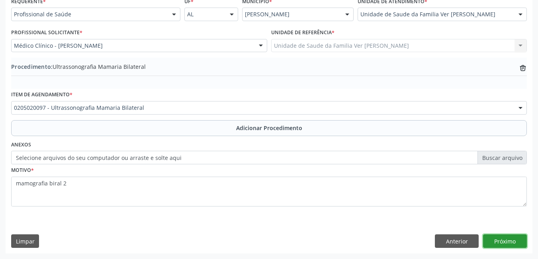
click at [520, 241] on button "Próximo" at bounding box center [505, 242] width 44 height 14
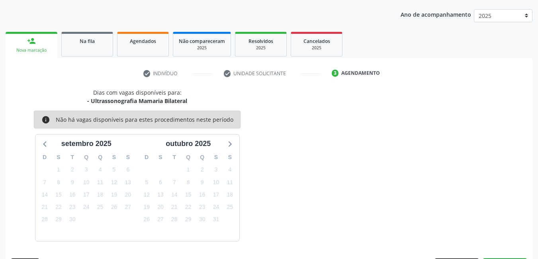
scroll to position [122, 0]
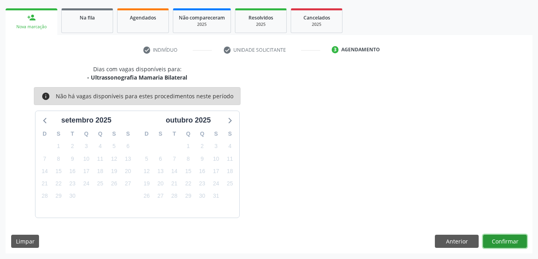
click at [520, 241] on button "Confirmar" at bounding box center [505, 242] width 44 height 14
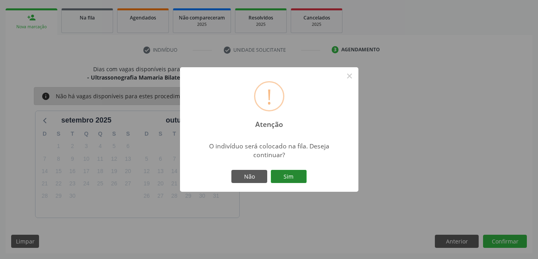
click at [291, 178] on button "Sim" at bounding box center [289, 177] width 36 height 14
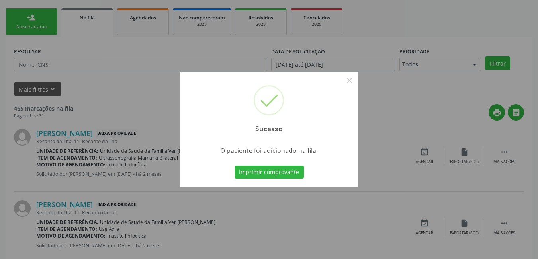
scroll to position [15, 0]
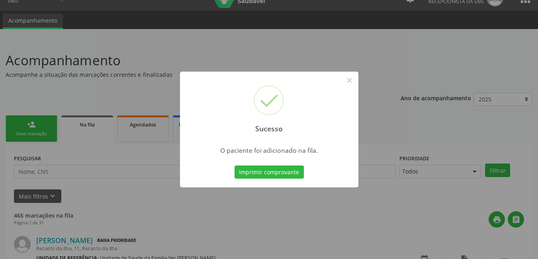
click at [289, 172] on button "Imprimir comprovante" at bounding box center [269, 173] width 69 height 14
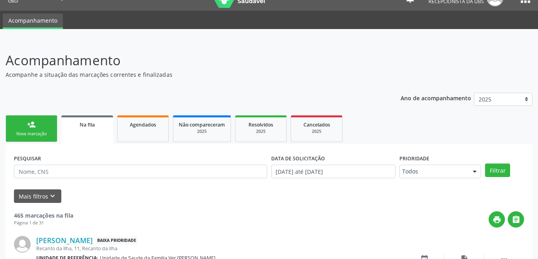
click at [30, 133] on div "Nova marcação" at bounding box center [32, 134] width 40 height 6
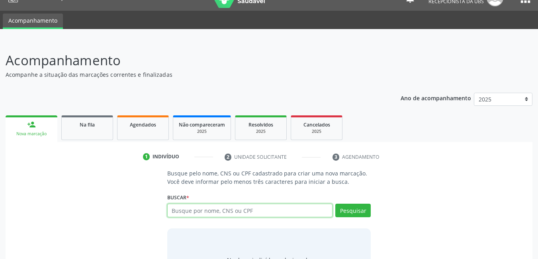
click at [299, 212] on input "text" at bounding box center [250, 211] width 166 height 14
type input "70200135414978"
type input "702001354149786"
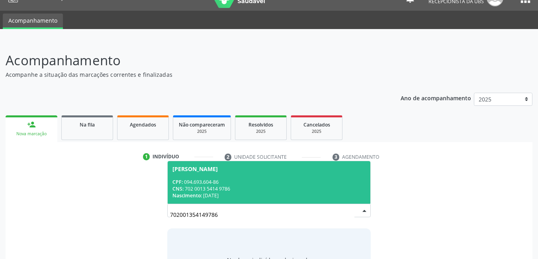
click at [275, 188] on div "CNS: 702 0013 5414 9786" at bounding box center [268, 189] width 193 height 7
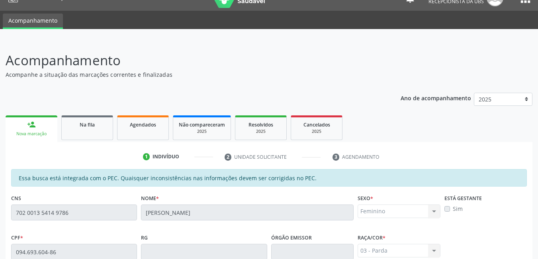
click at [393, 244] on div "03 - [MEDICAL_DATA] 01 - Branca 02 - Preta 04 - [GEOGRAPHIC_DATA] 03 - [MEDICAL…" at bounding box center [399, 251] width 83 height 14
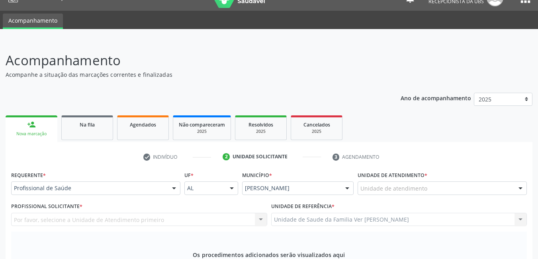
click at [475, 182] on div "Unidade de atendimento" at bounding box center [442, 189] width 169 height 14
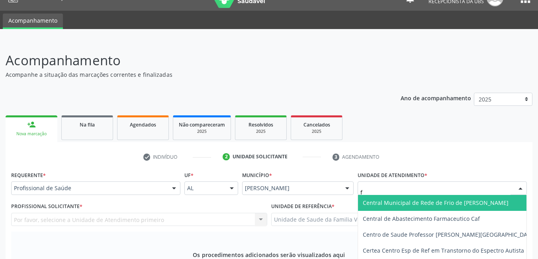
type input "fl"
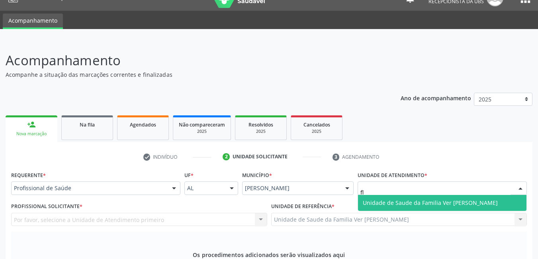
click at [426, 199] on span "Unidade de Saude da Familia Ver [PERSON_NAME]" at bounding box center [430, 203] width 135 height 8
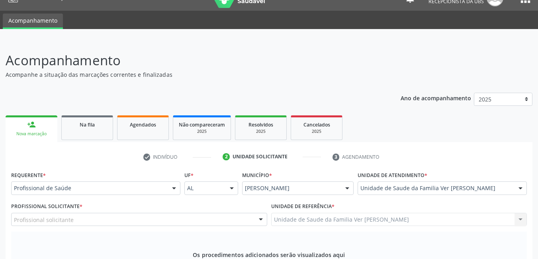
click at [202, 213] on div "Profissional solicitante" at bounding box center [139, 220] width 256 height 14
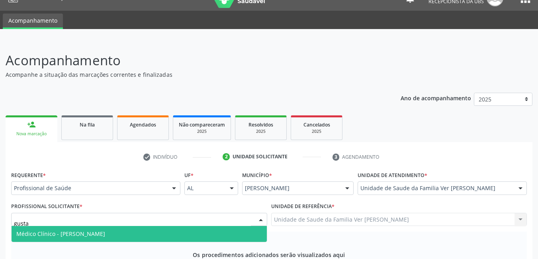
click at [197, 226] on span "Médico Clínico - [PERSON_NAME]" at bounding box center [139, 234] width 255 height 16
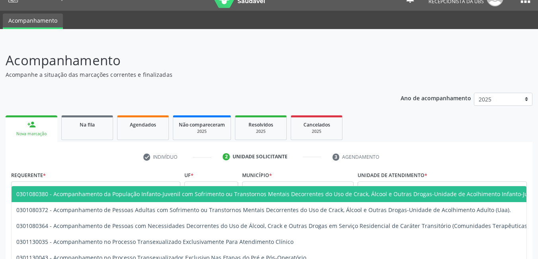
type input "u"
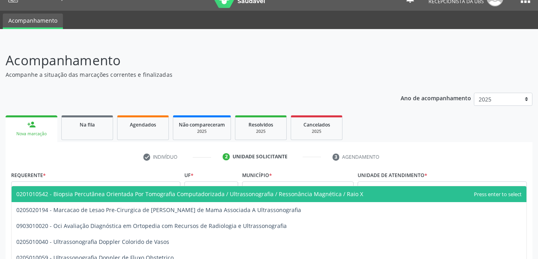
type input "ultrassonografia p"
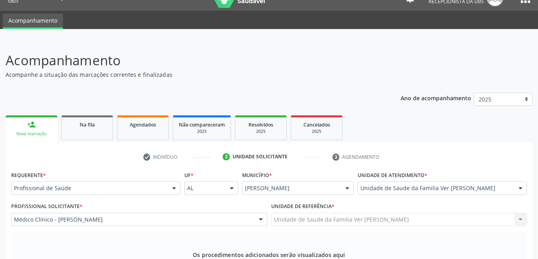
type textarea "histórico ao cisto ovariano"
